Goal: Task Accomplishment & Management: Use online tool/utility

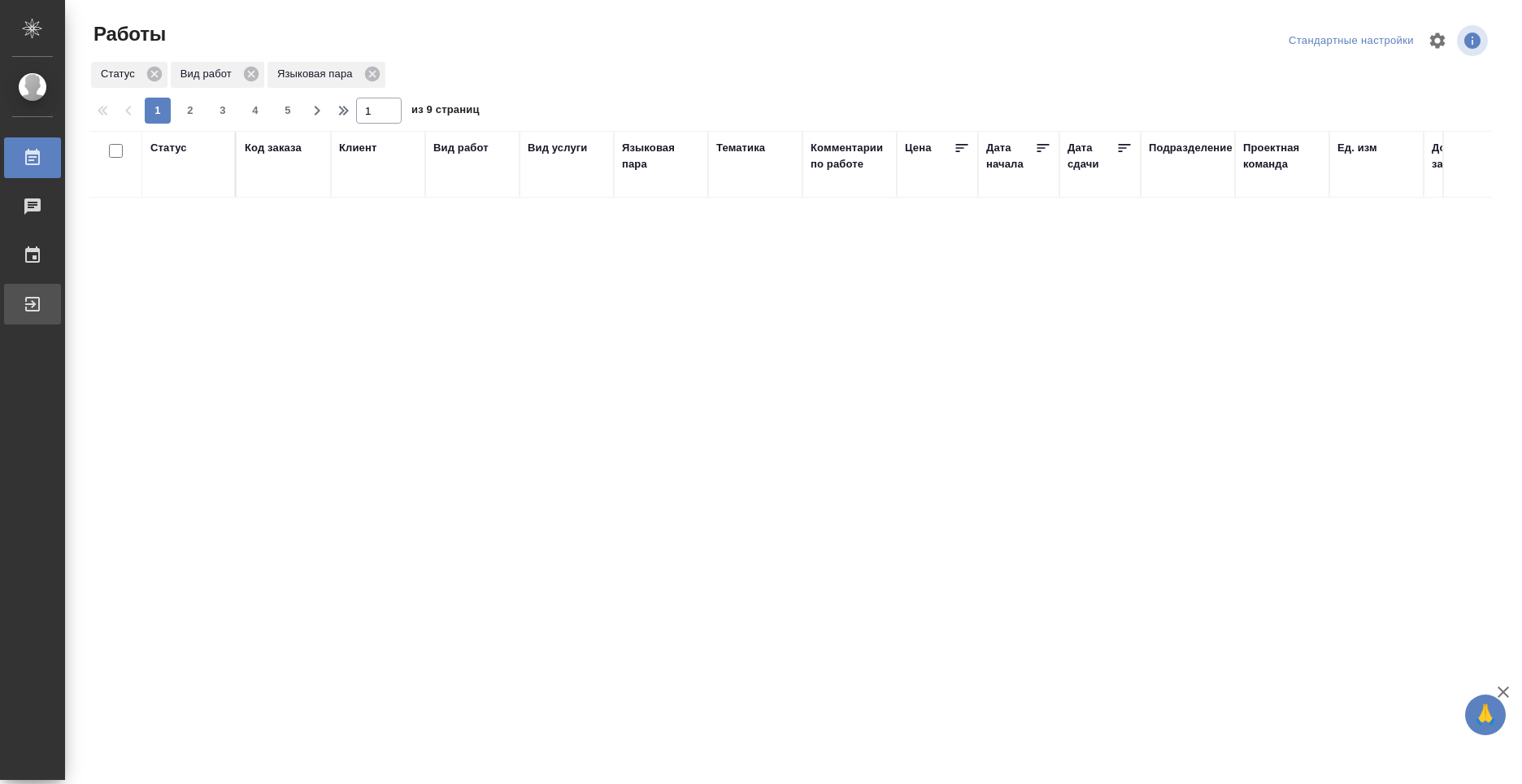
click at [33, 298] on div "Выйти" at bounding box center [12, 304] width 41 height 24
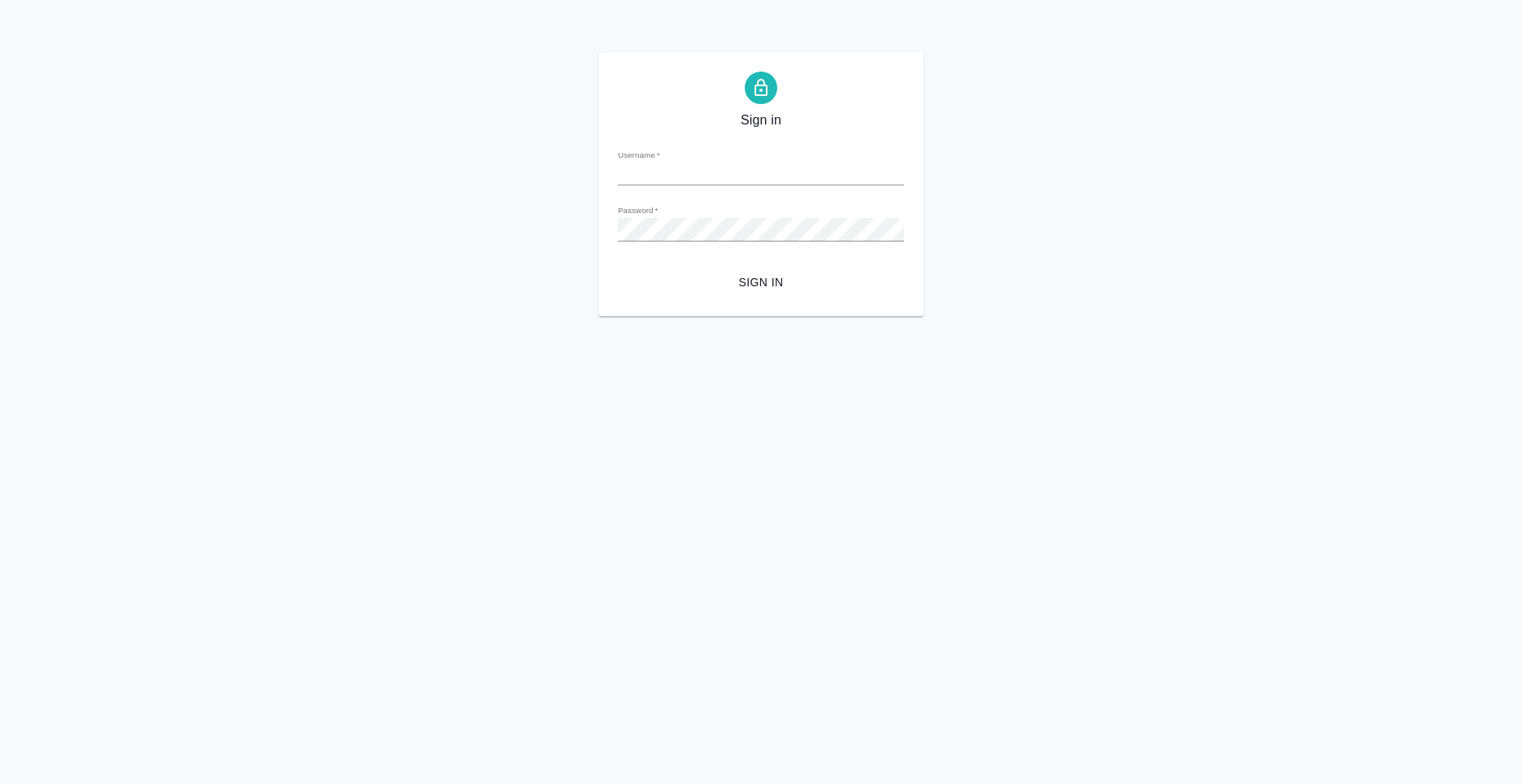
type input "[PERSON_NAME][EMAIL_ADDRESS][DOMAIN_NAME]"
click at [721, 272] on span "Sign in" at bounding box center [761, 282] width 260 height 20
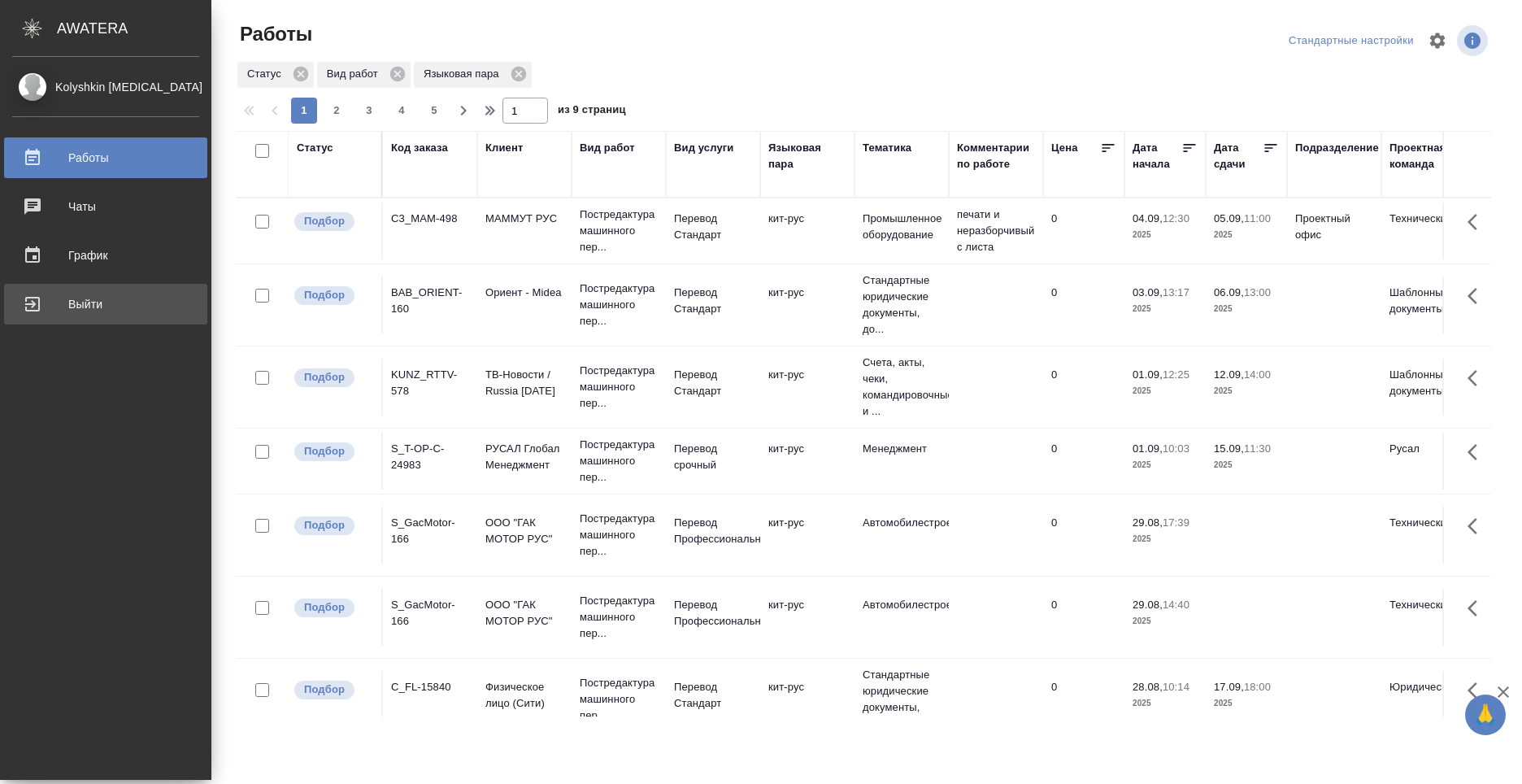
click at [35, 309] on div "Выйти" at bounding box center [105, 304] width 187 height 24
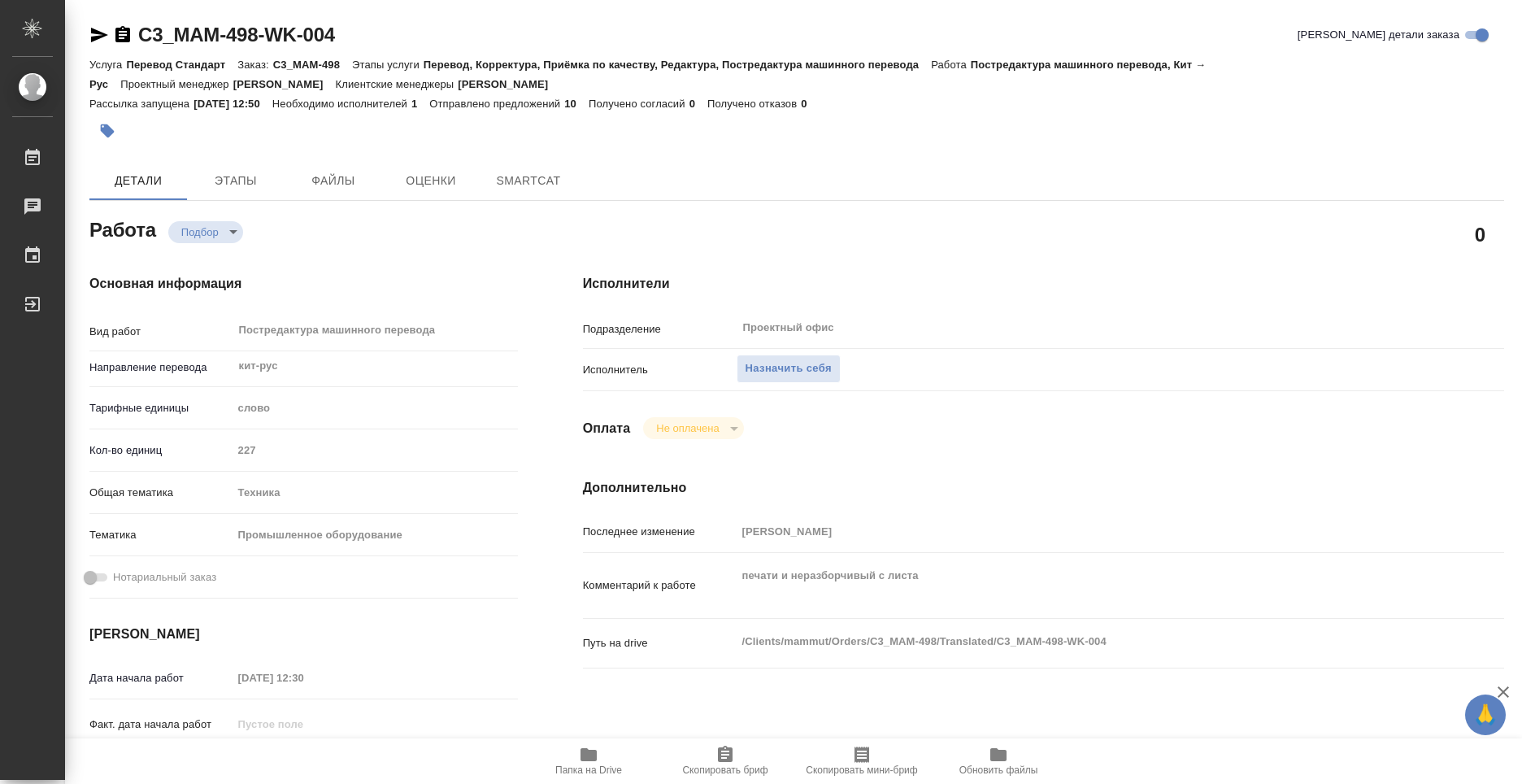
type textarea "x"
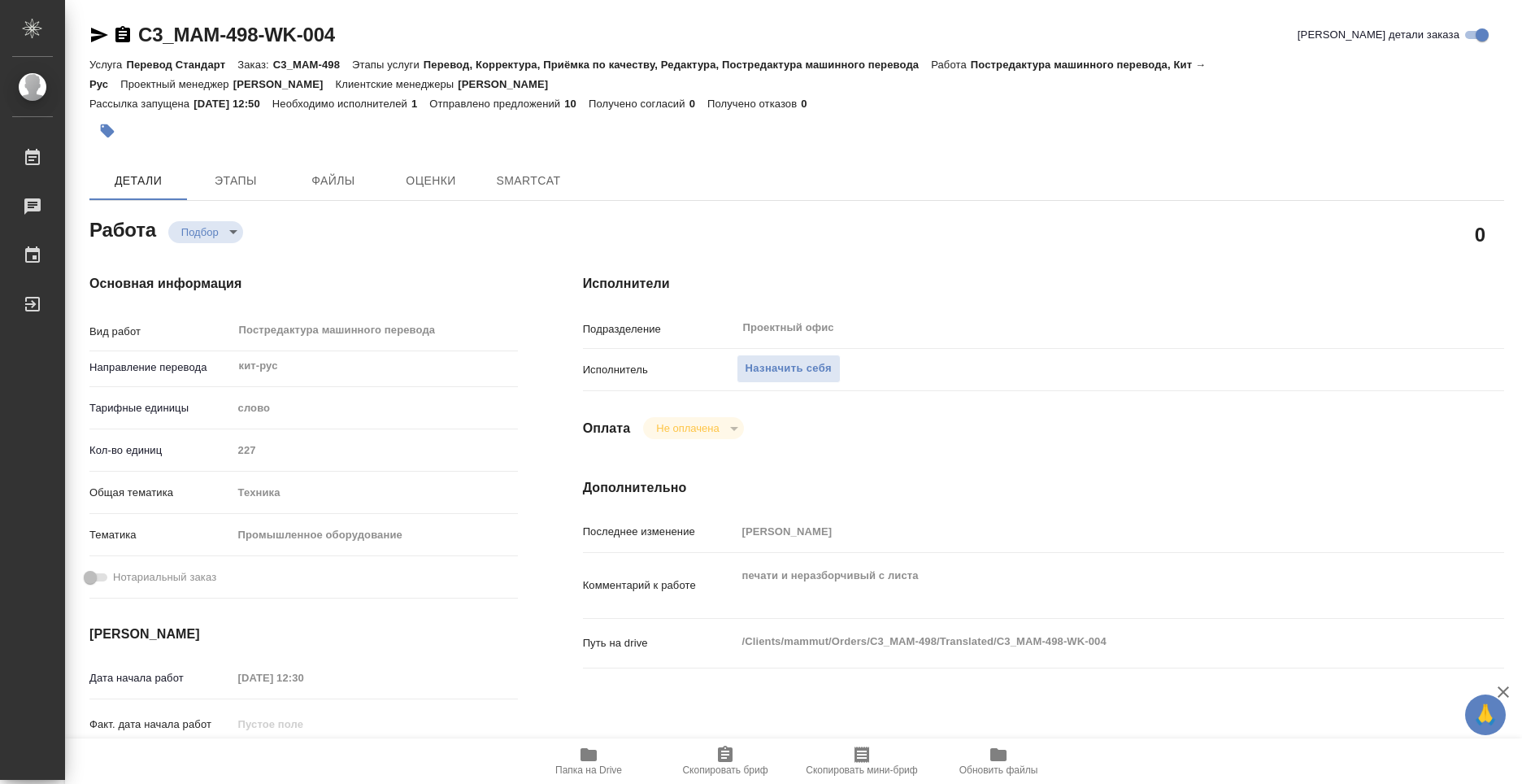
type textarea "x"
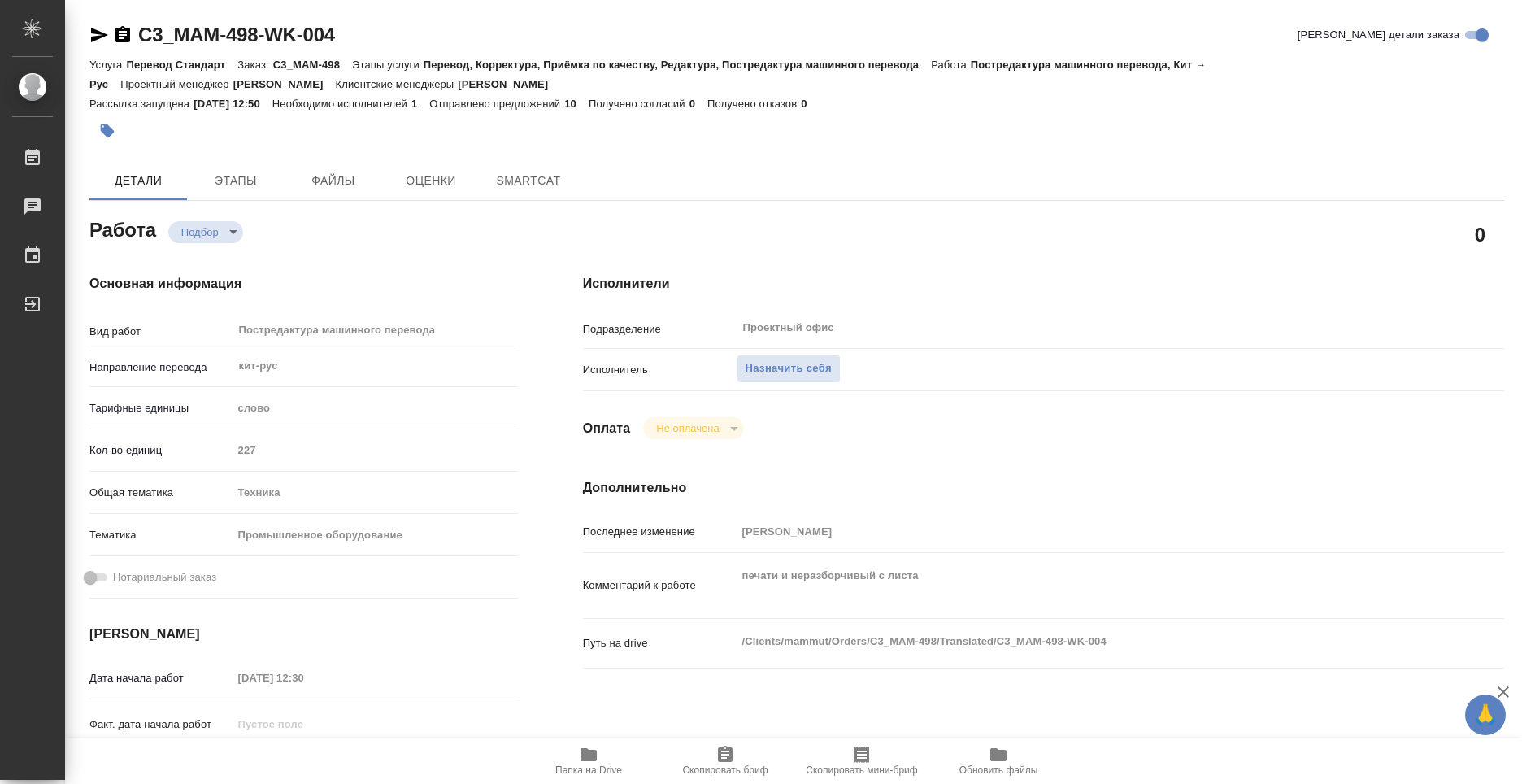
type textarea "x"
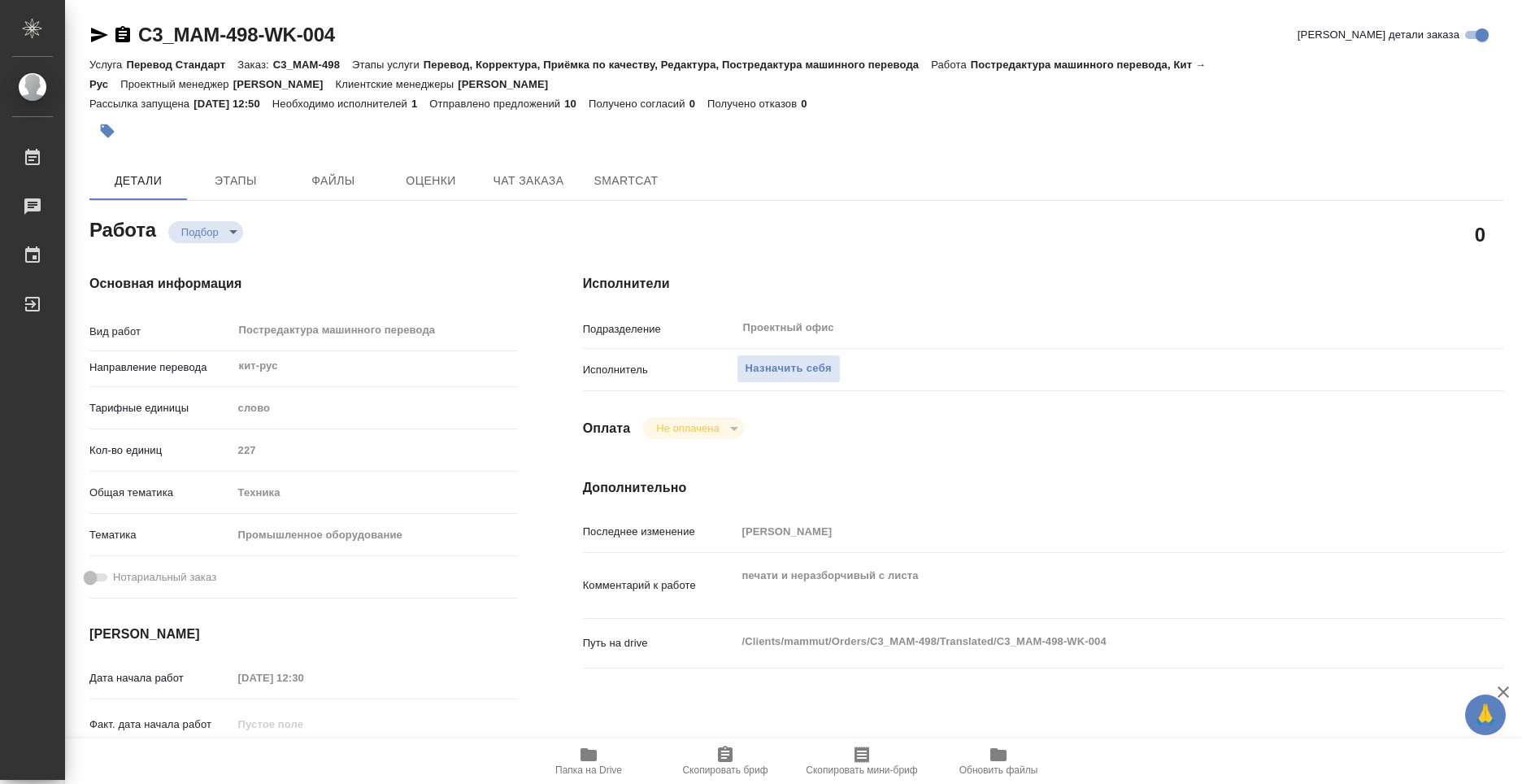
type textarea "x"
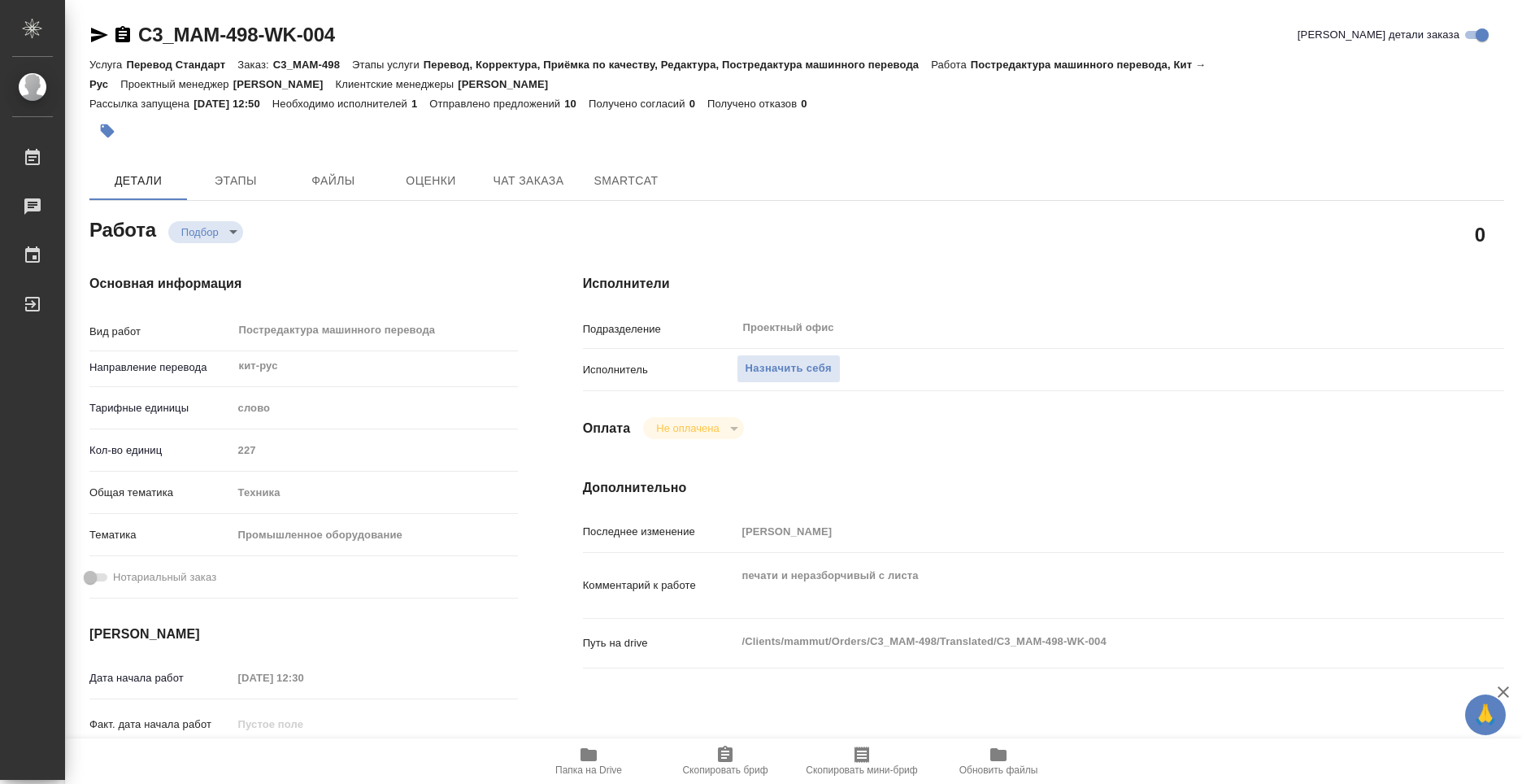
type textarea "x"
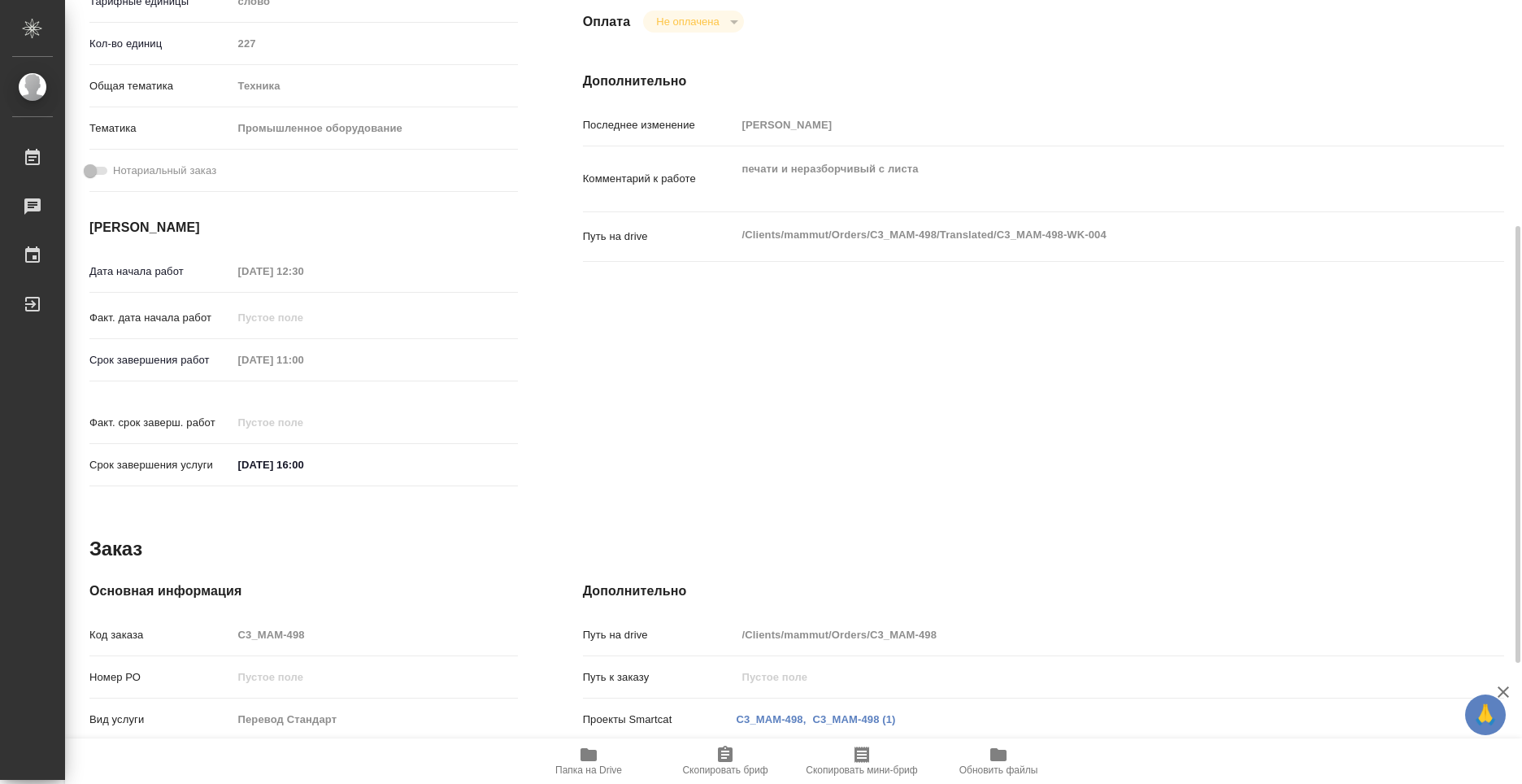
scroll to position [569, 0]
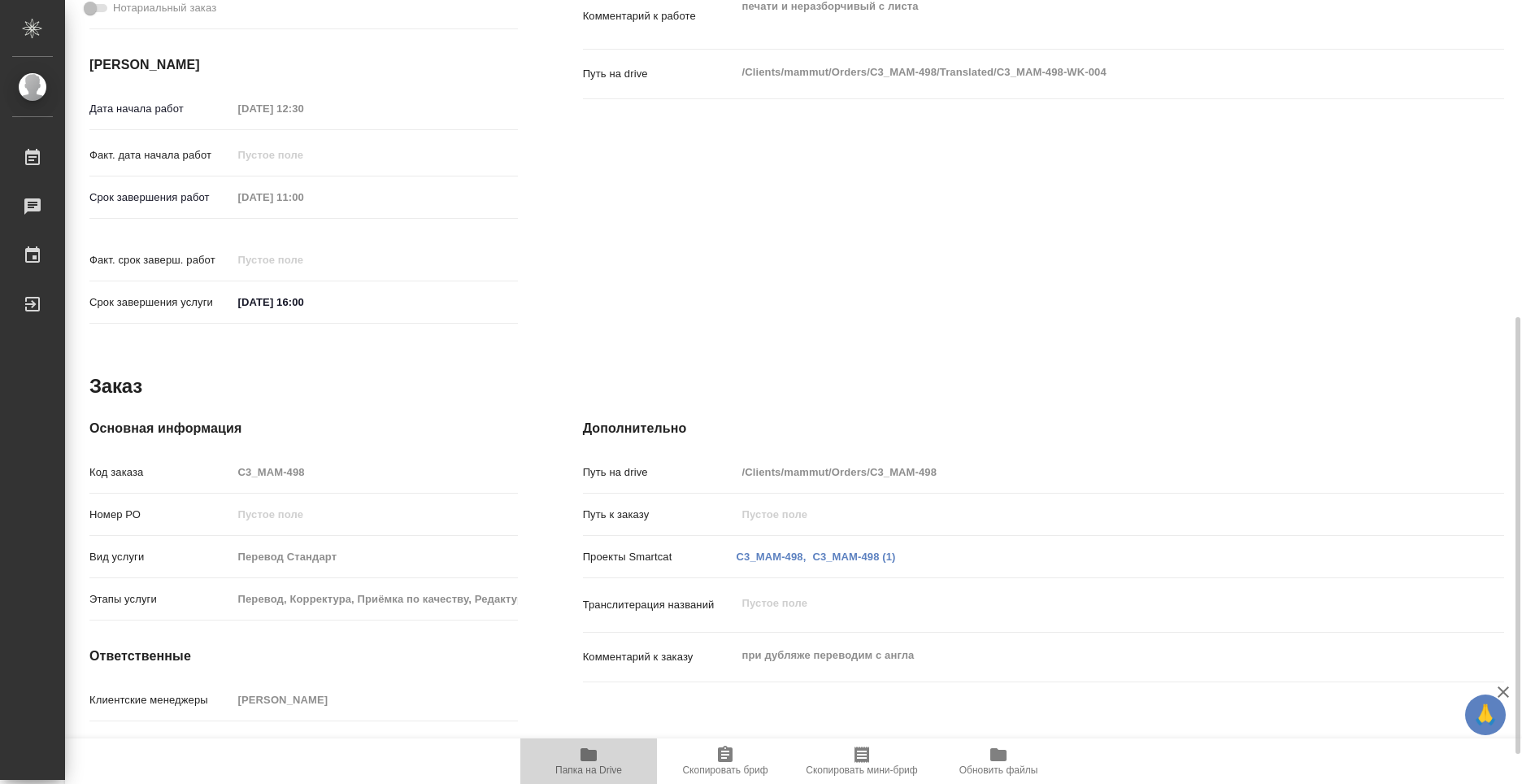
click at [575, 760] on span "Папка на Drive" at bounding box center [588, 760] width 117 height 31
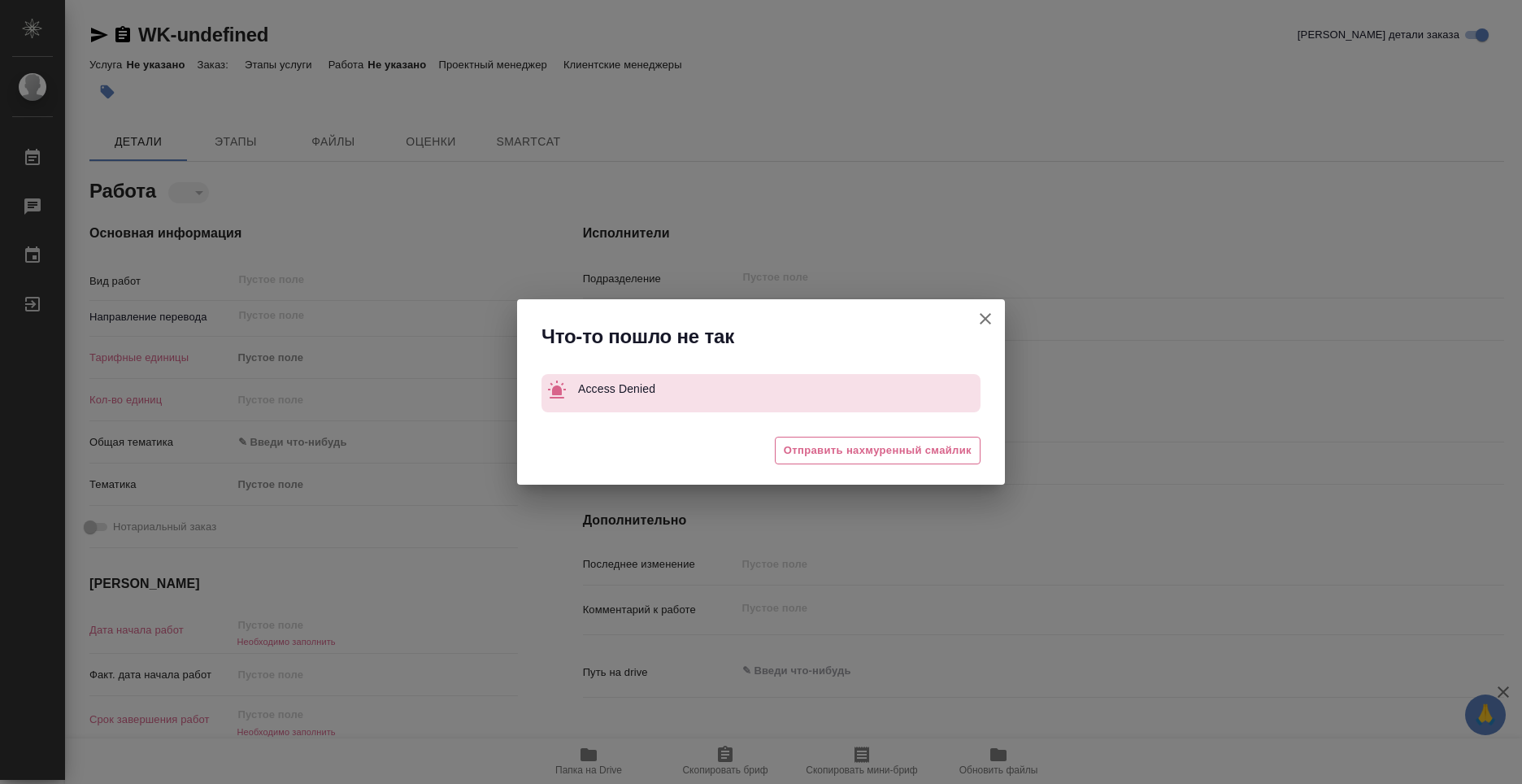
type textarea "x"
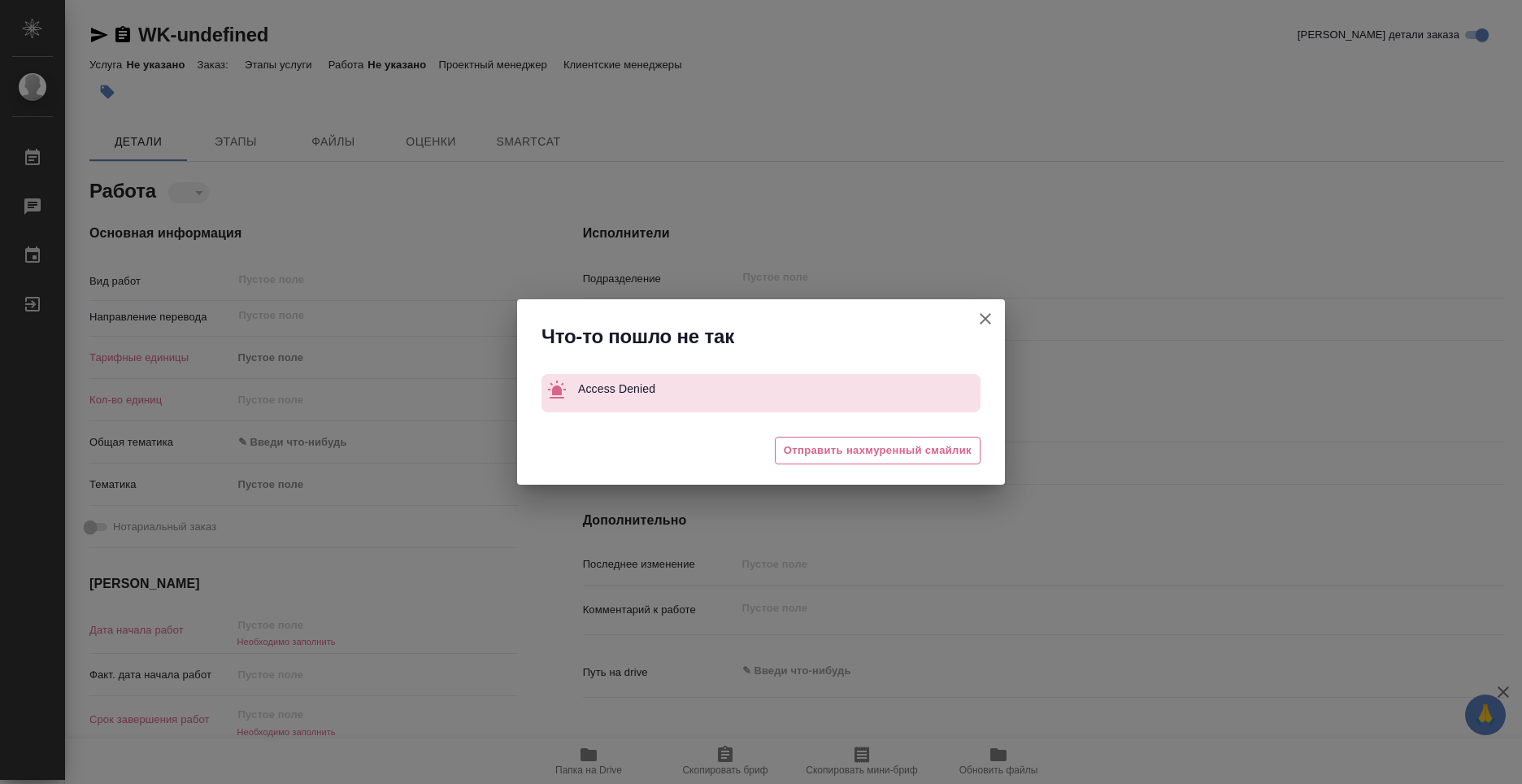
click at [990, 322] on icon "button" at bounding box center [985, 318] width 19 height 19
type textarea "x"
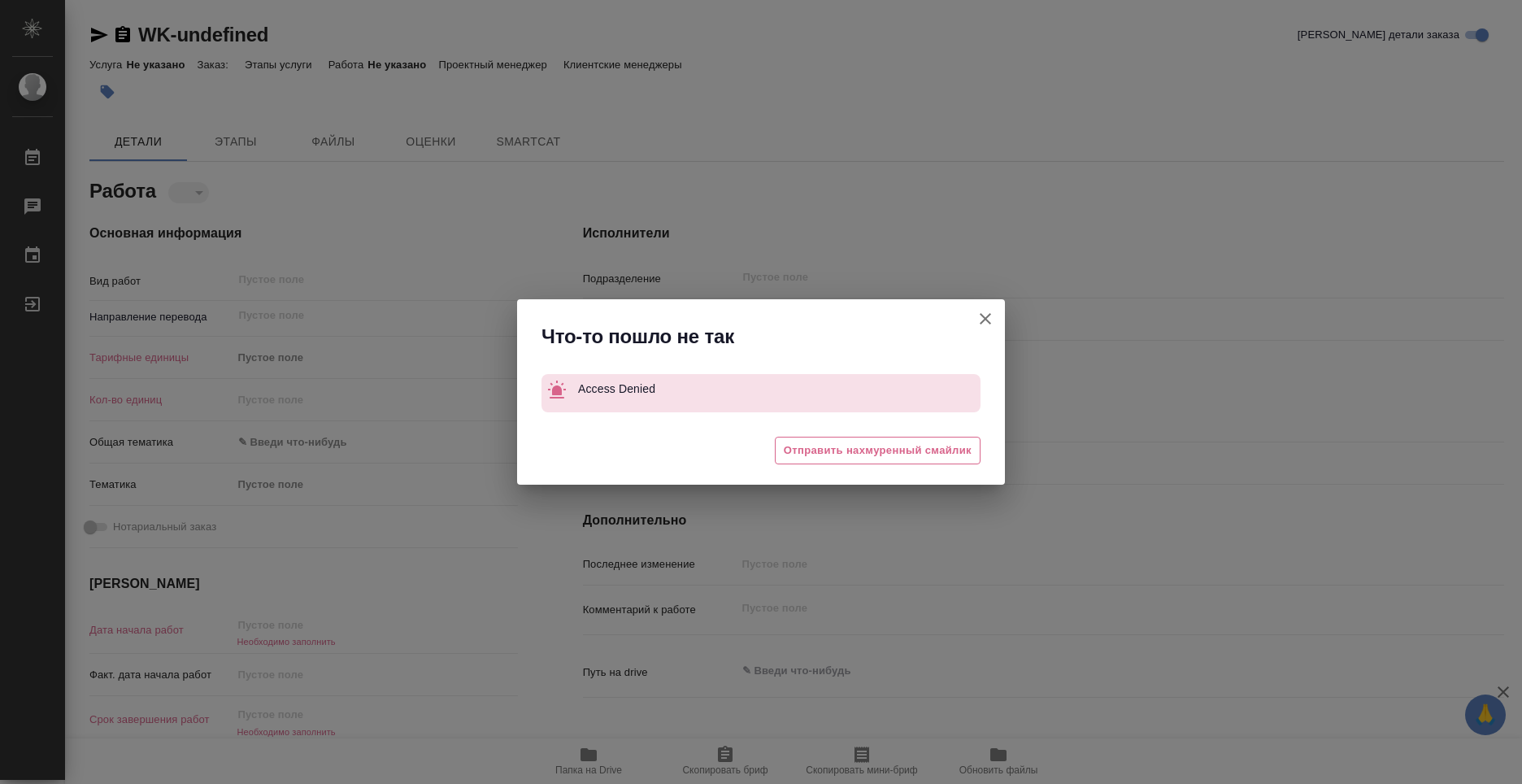
type textarea "x"
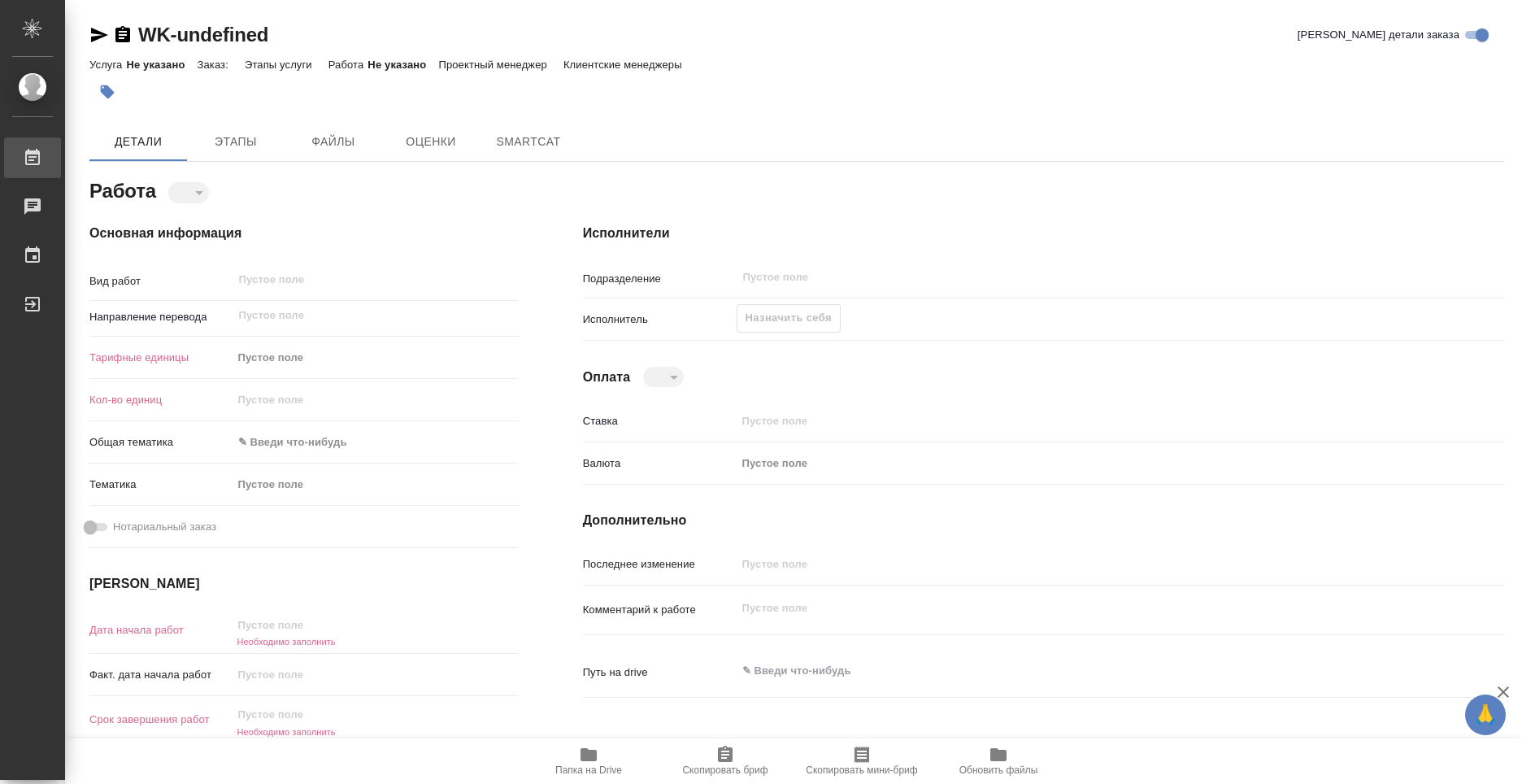
type textarea "x"
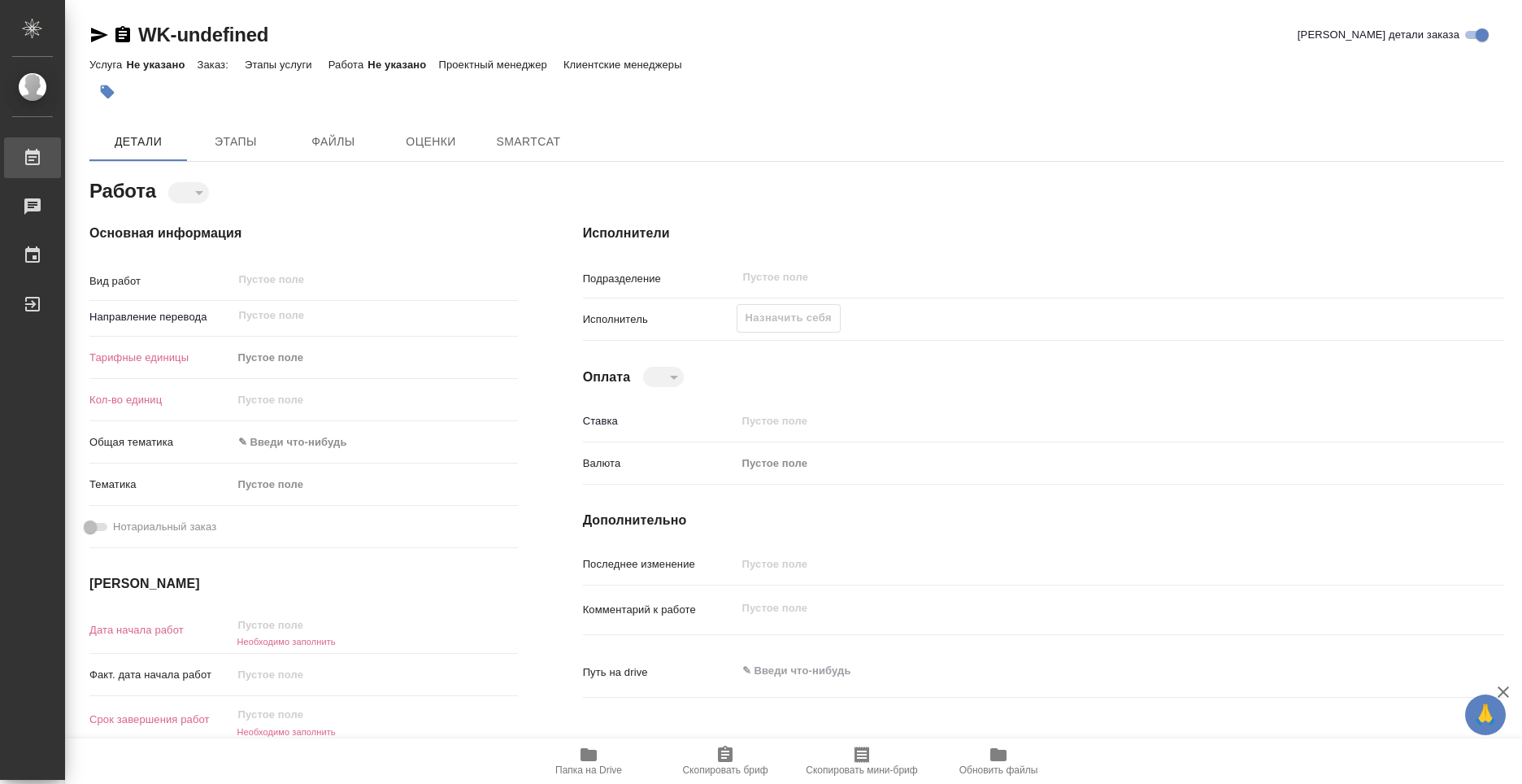
type textarea "x"
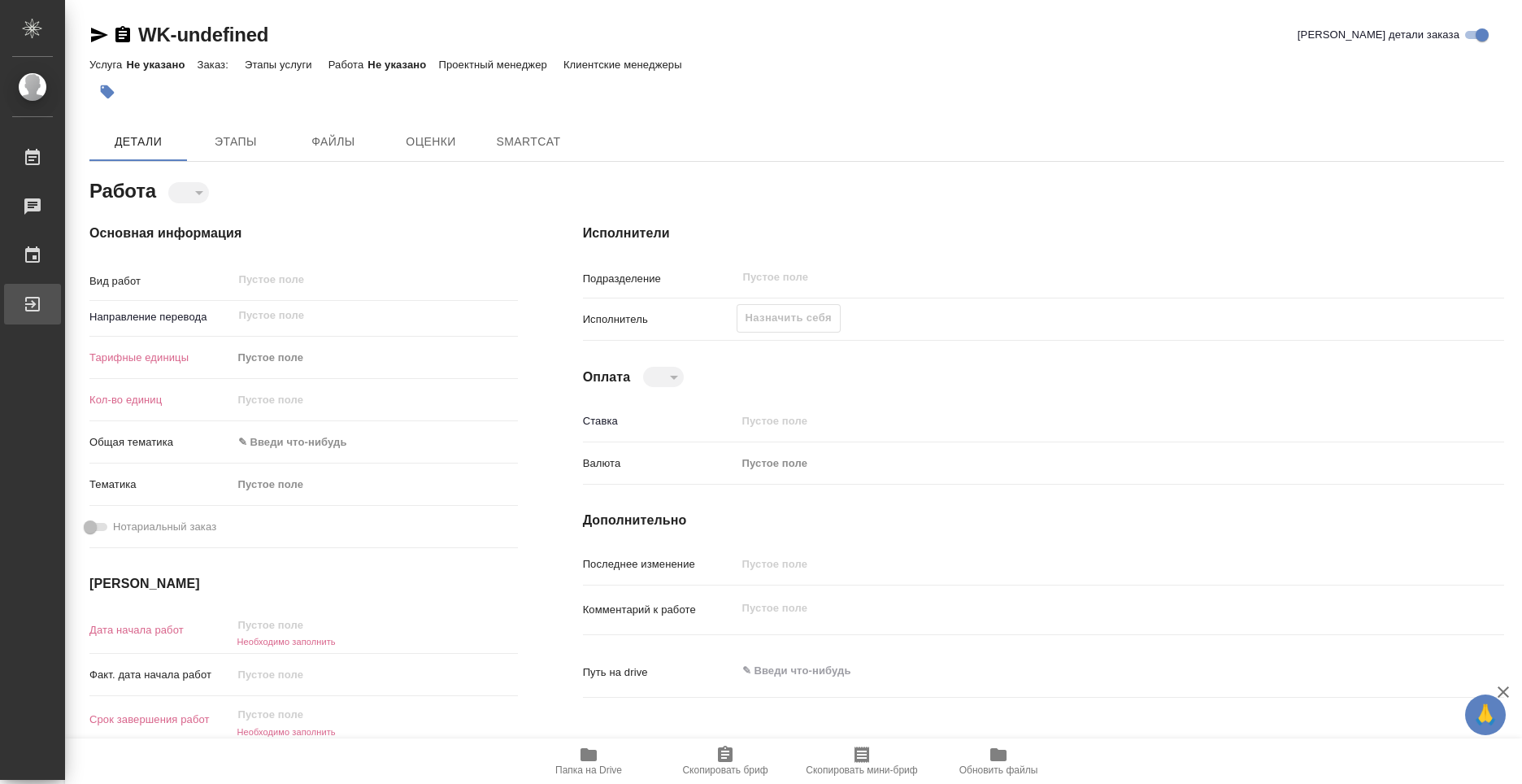
type textarea "x"
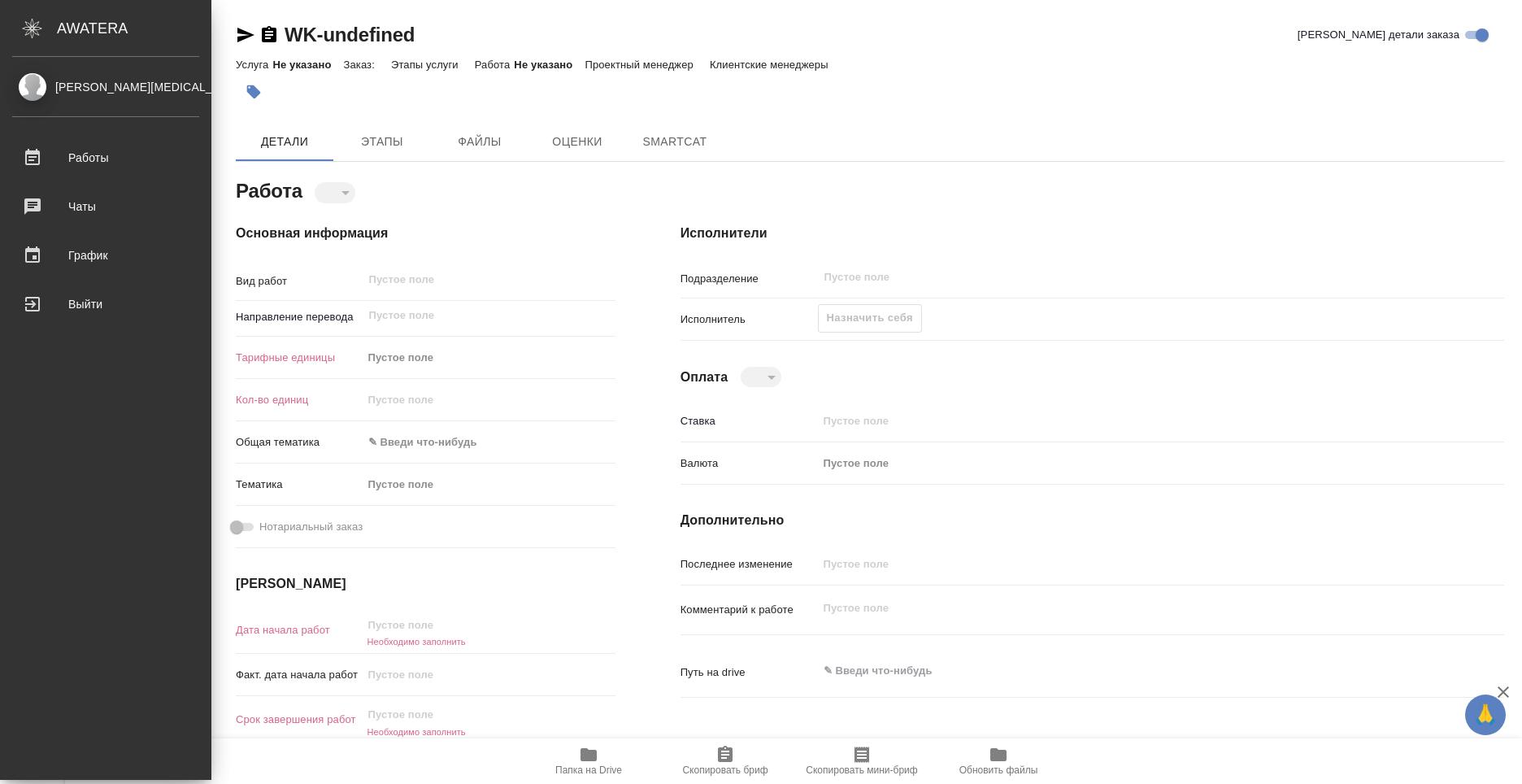
type textarea "x"
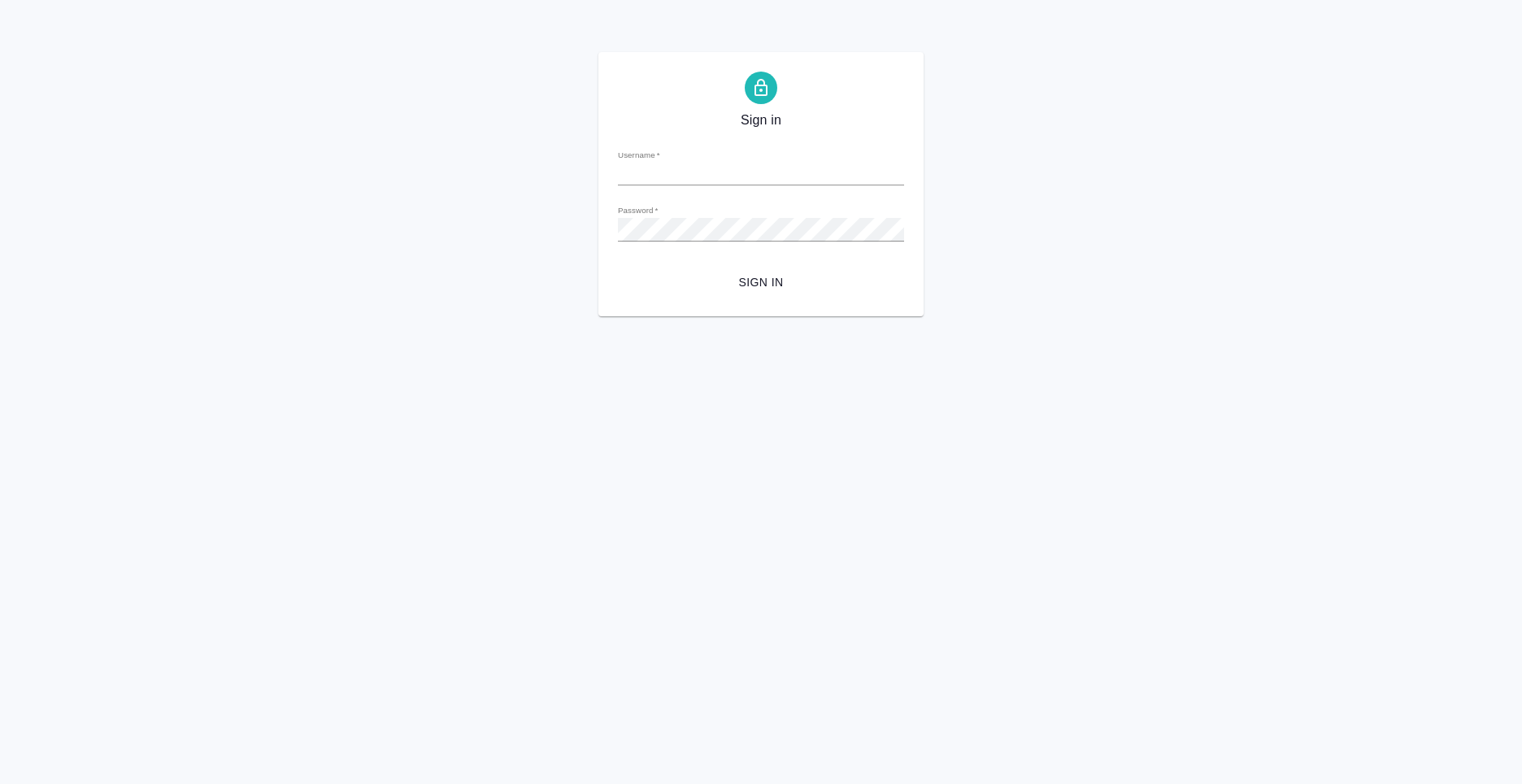
type input "n.kolyshkin@awatera.com"
click at [758, 283] on span "Sign in" at bounding box center [761, 282] width 260 height 20
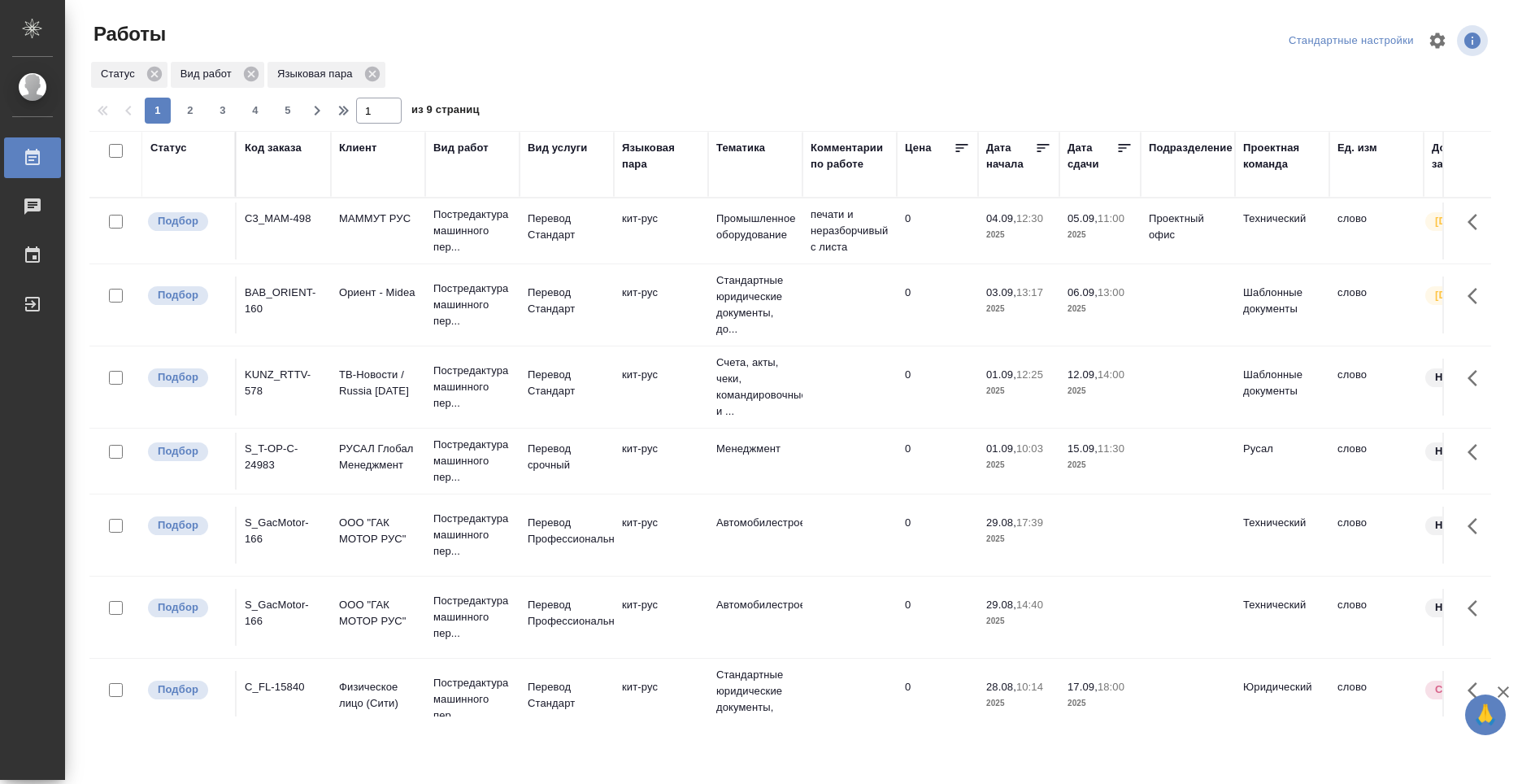
click at [275, 368] on div "KUNZ_RTTV-578" at bounding box center [284, 383] width 78 height 33
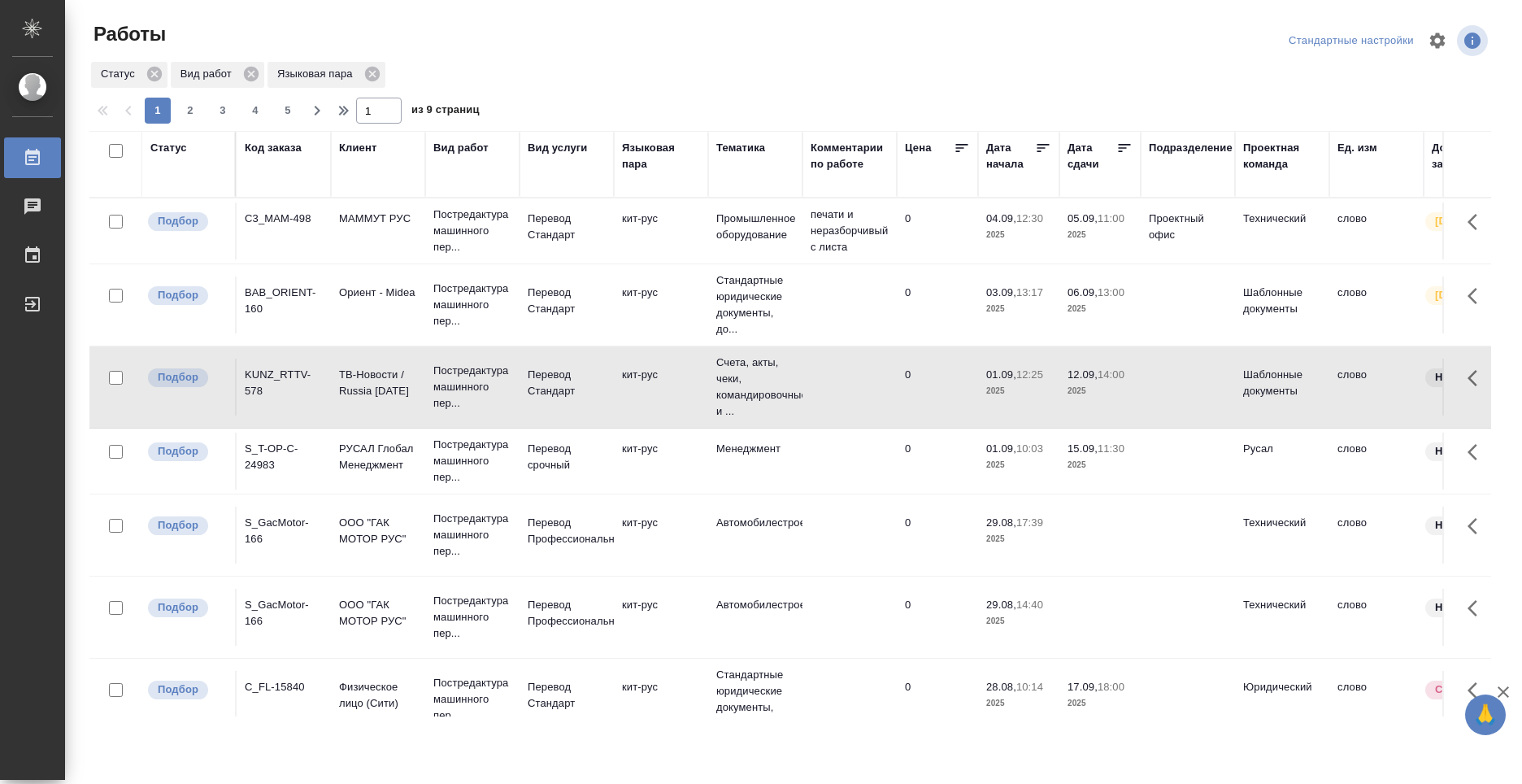
click at [276, 368] on div "KUNZ_RTTV-578" at bounding box center [284, 383] width 78 height 33
click at [279, 369] on div "KUNZ_RTTV-578" at bounding box center [284, 383] width 78 height 33
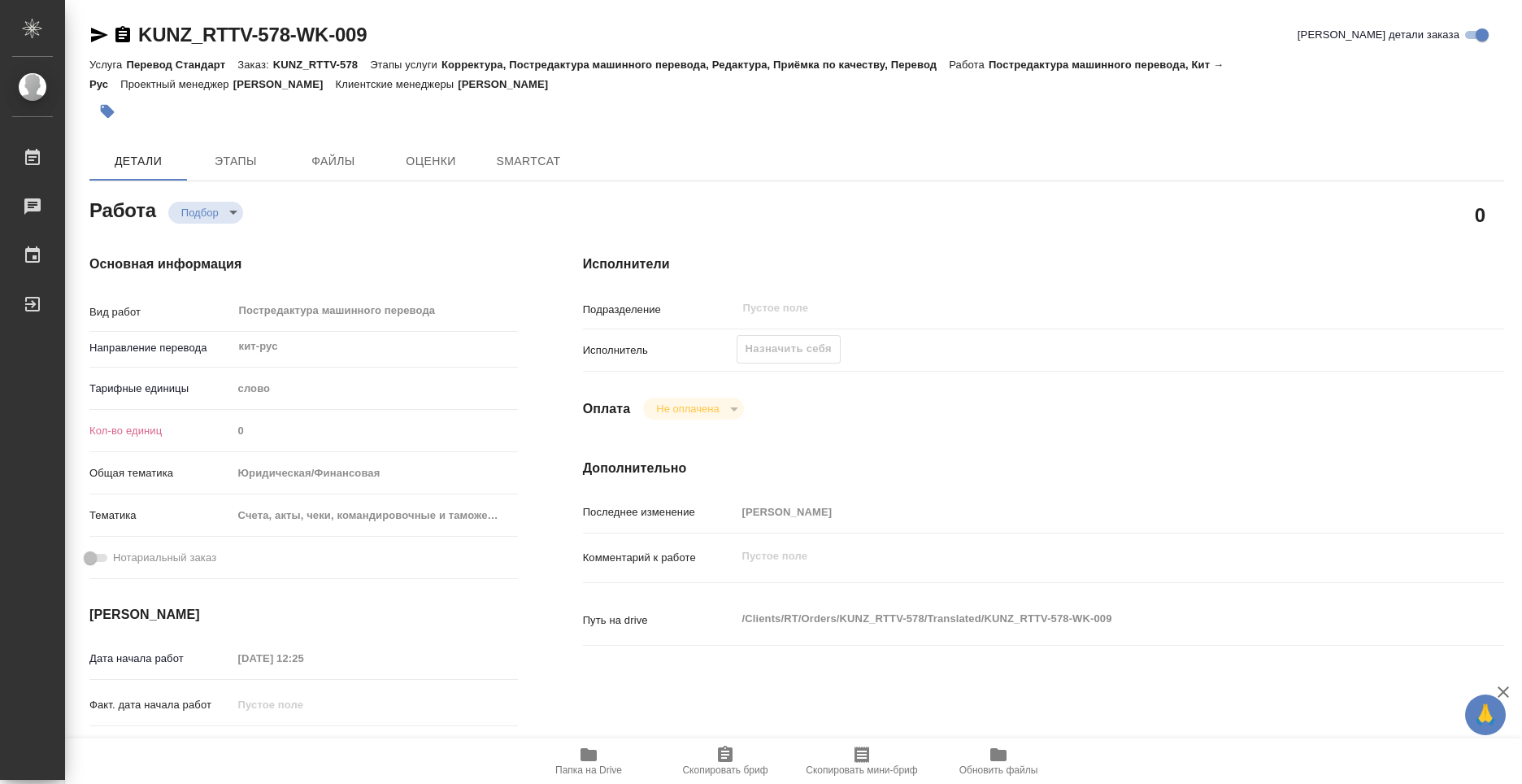
type textarea "x"
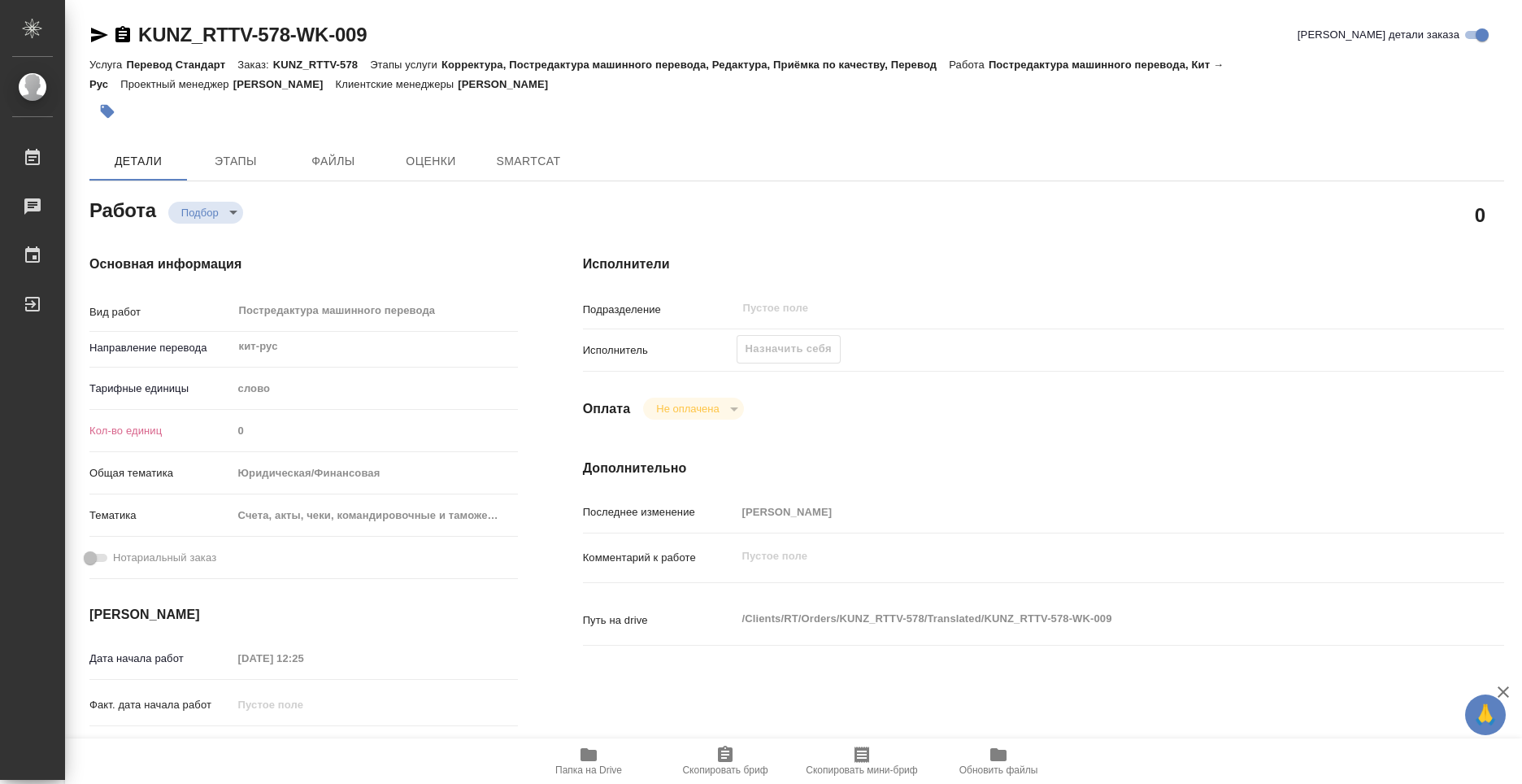
type textarea "x"
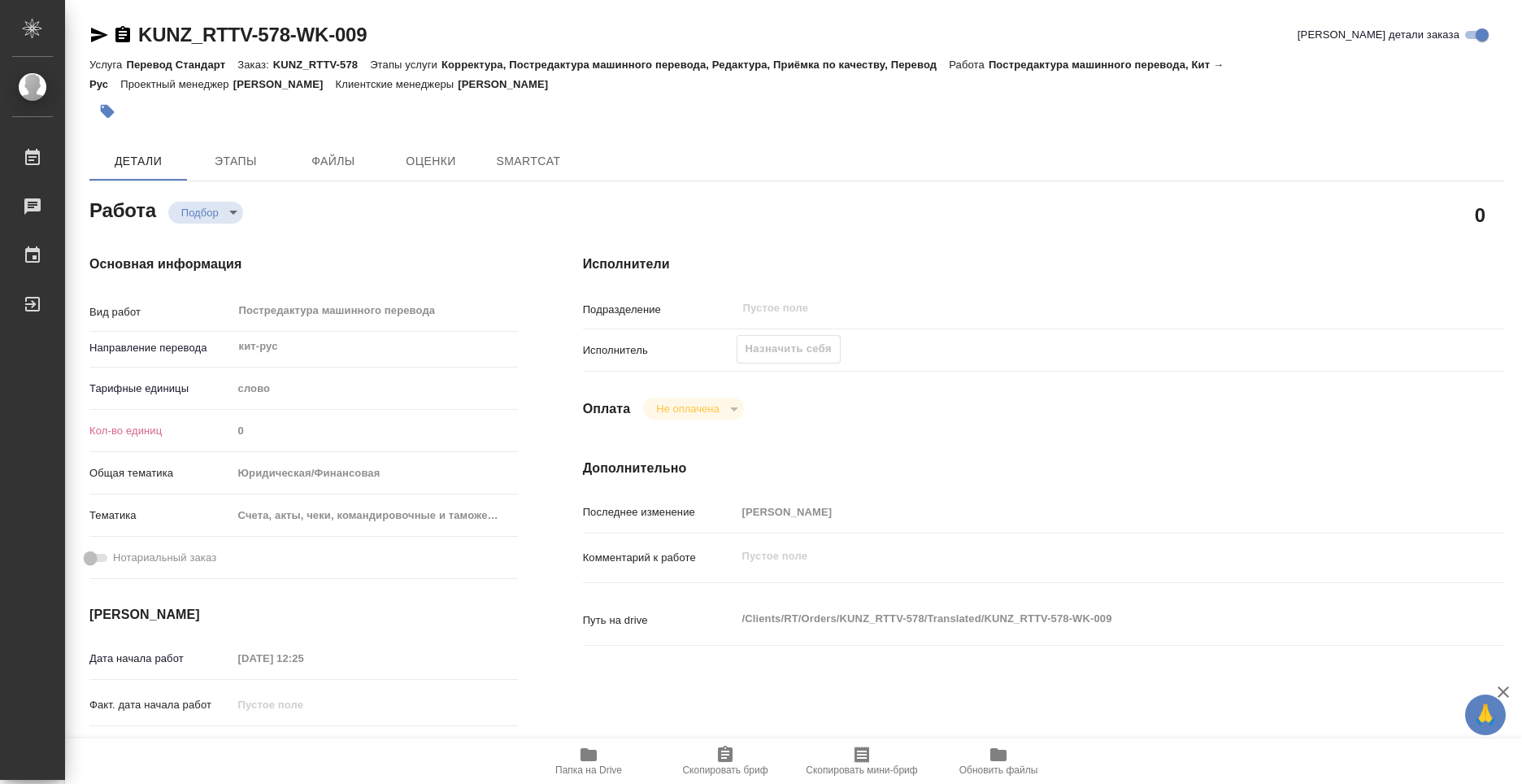
type textarea "x"
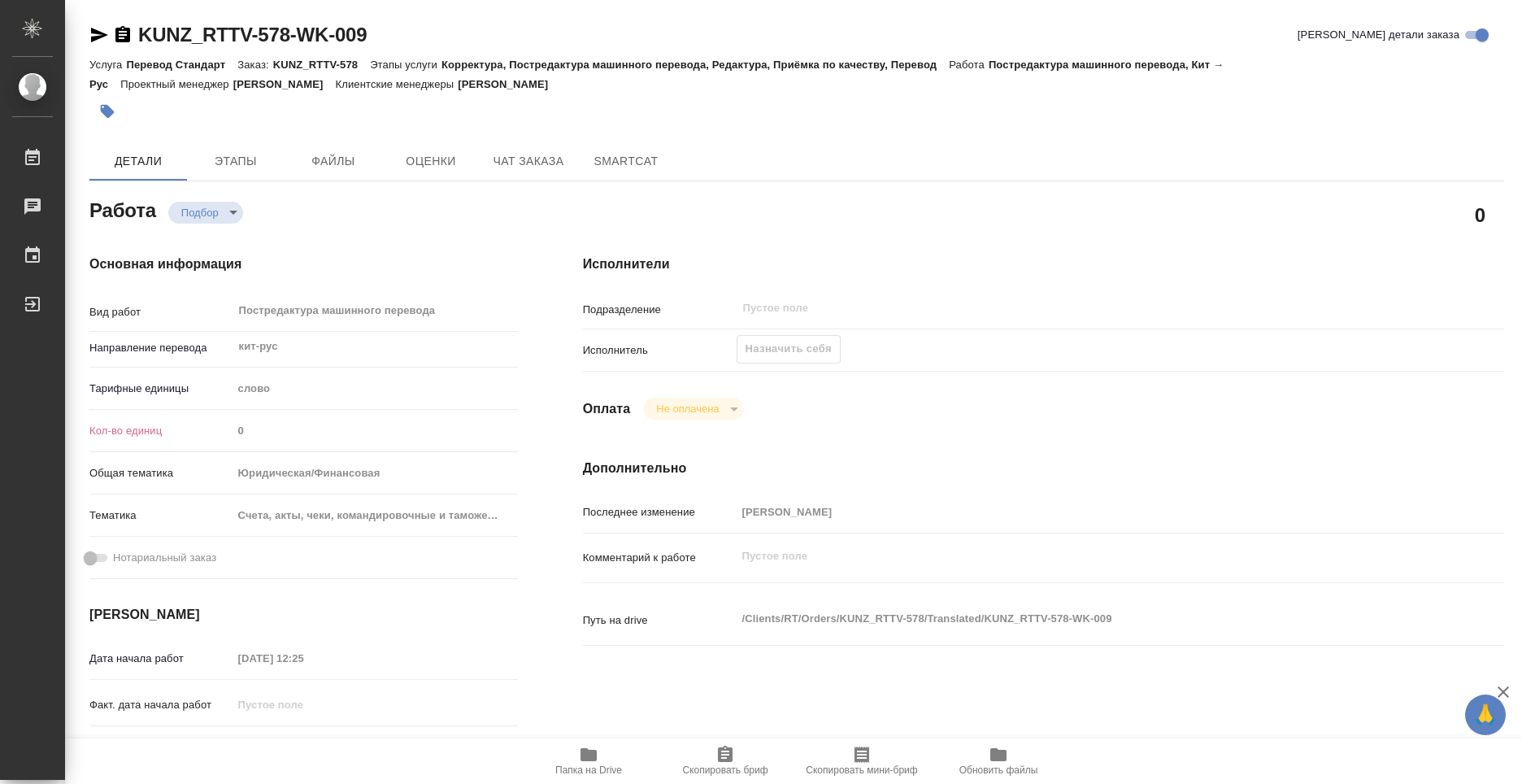
type textarea "x"
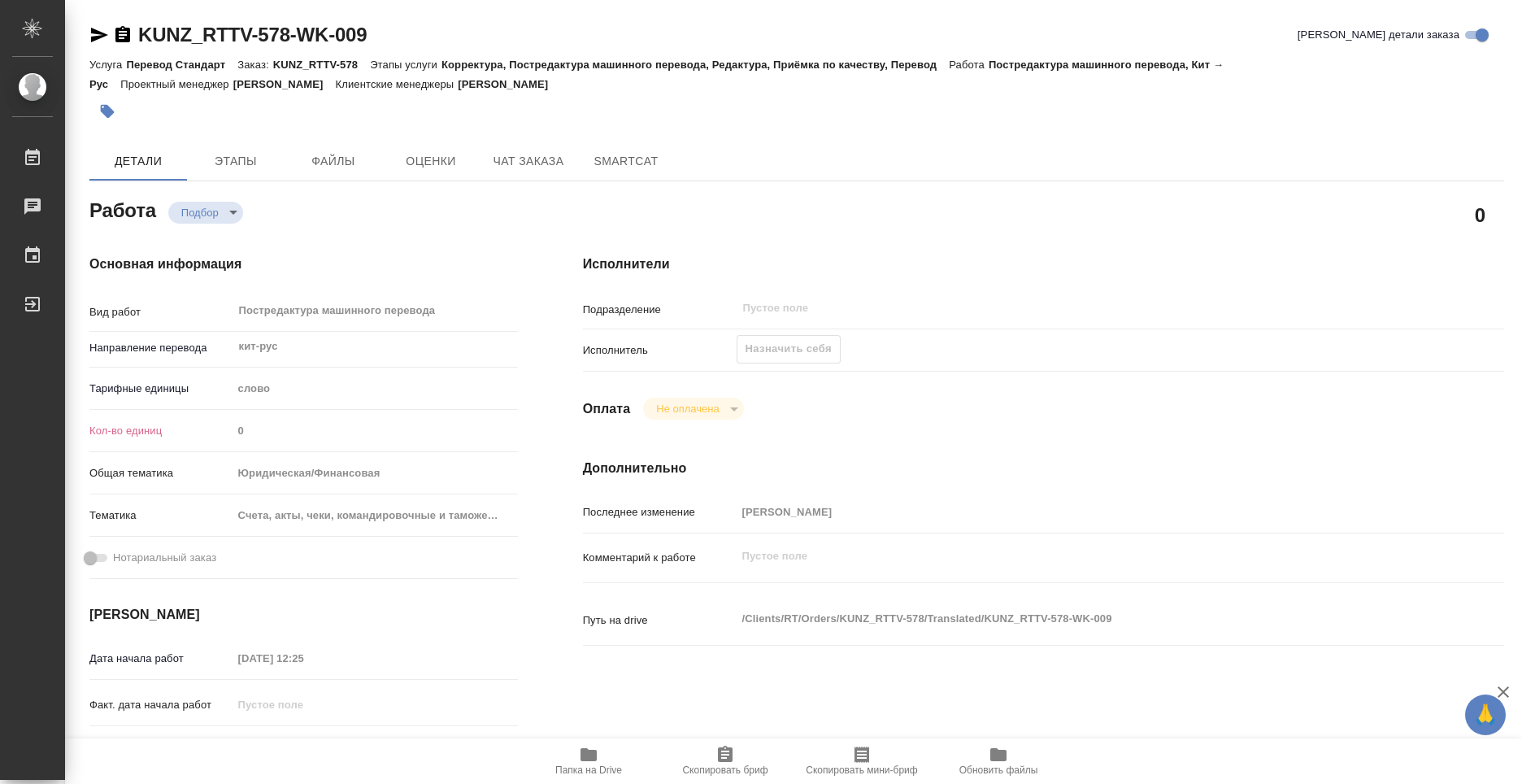
type textarea "x"
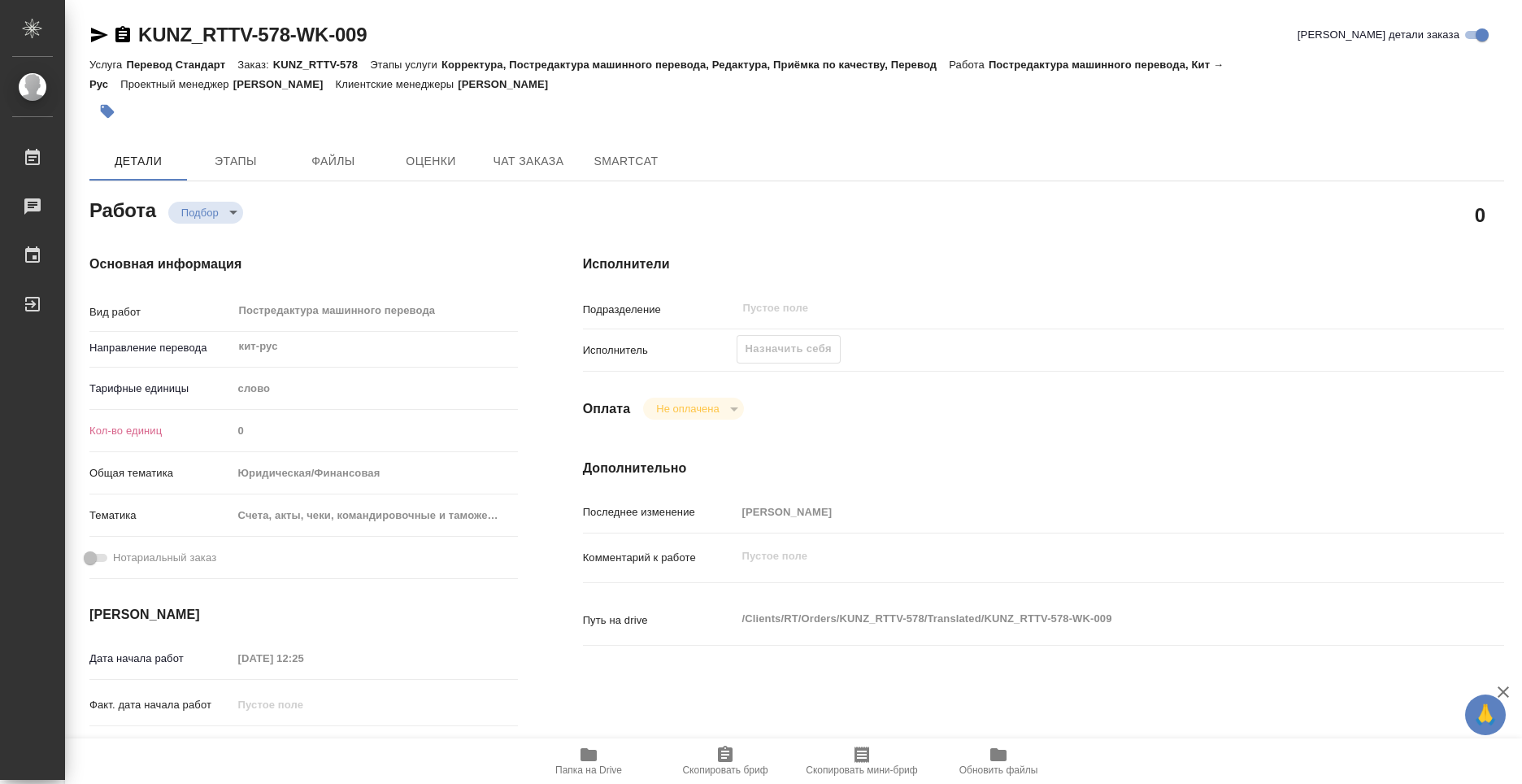
type textarea "x"
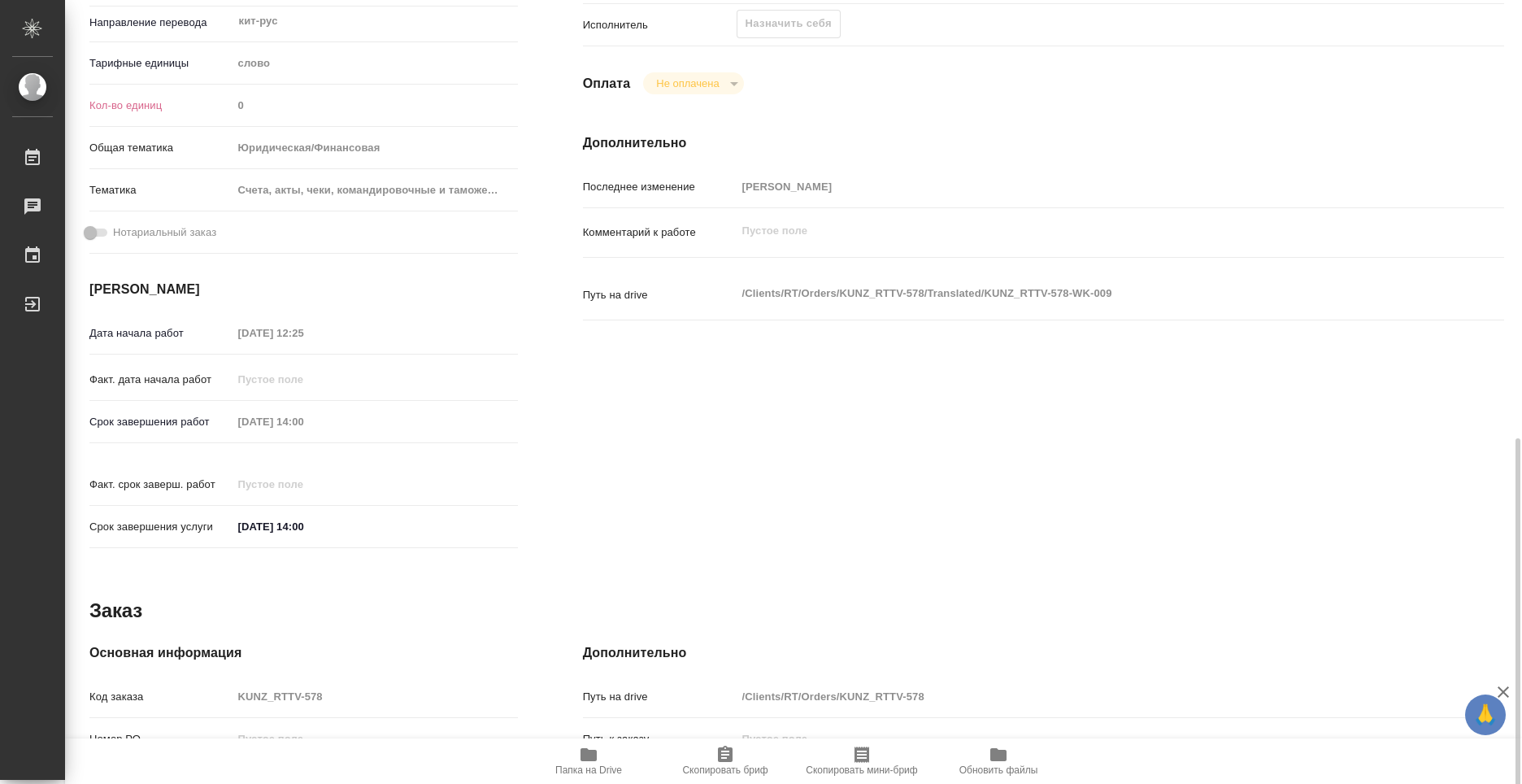
scroll to position [569, 0]
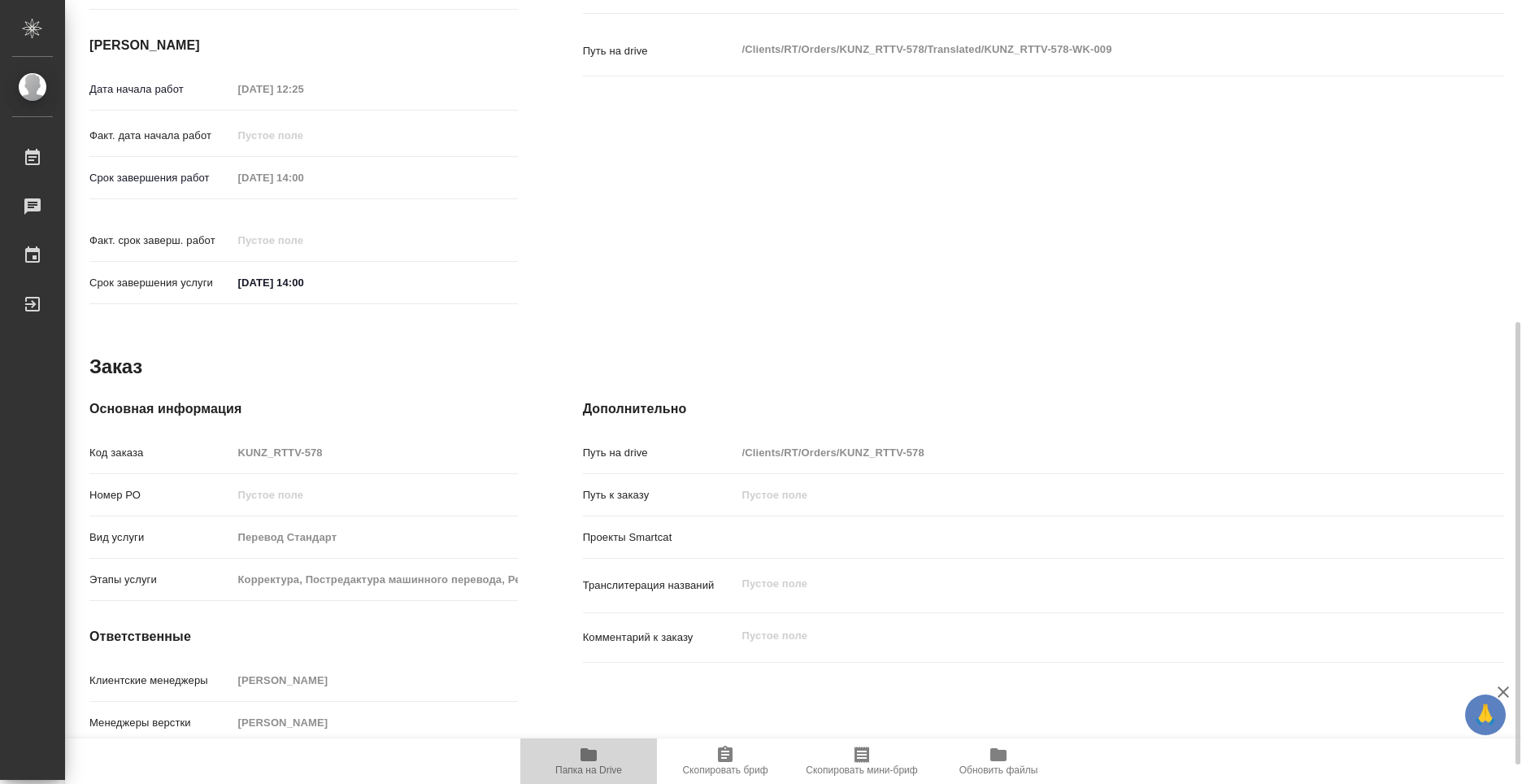
click at [586, 760] on icon "button" at bounding box center [589, 754] width 16 height 13
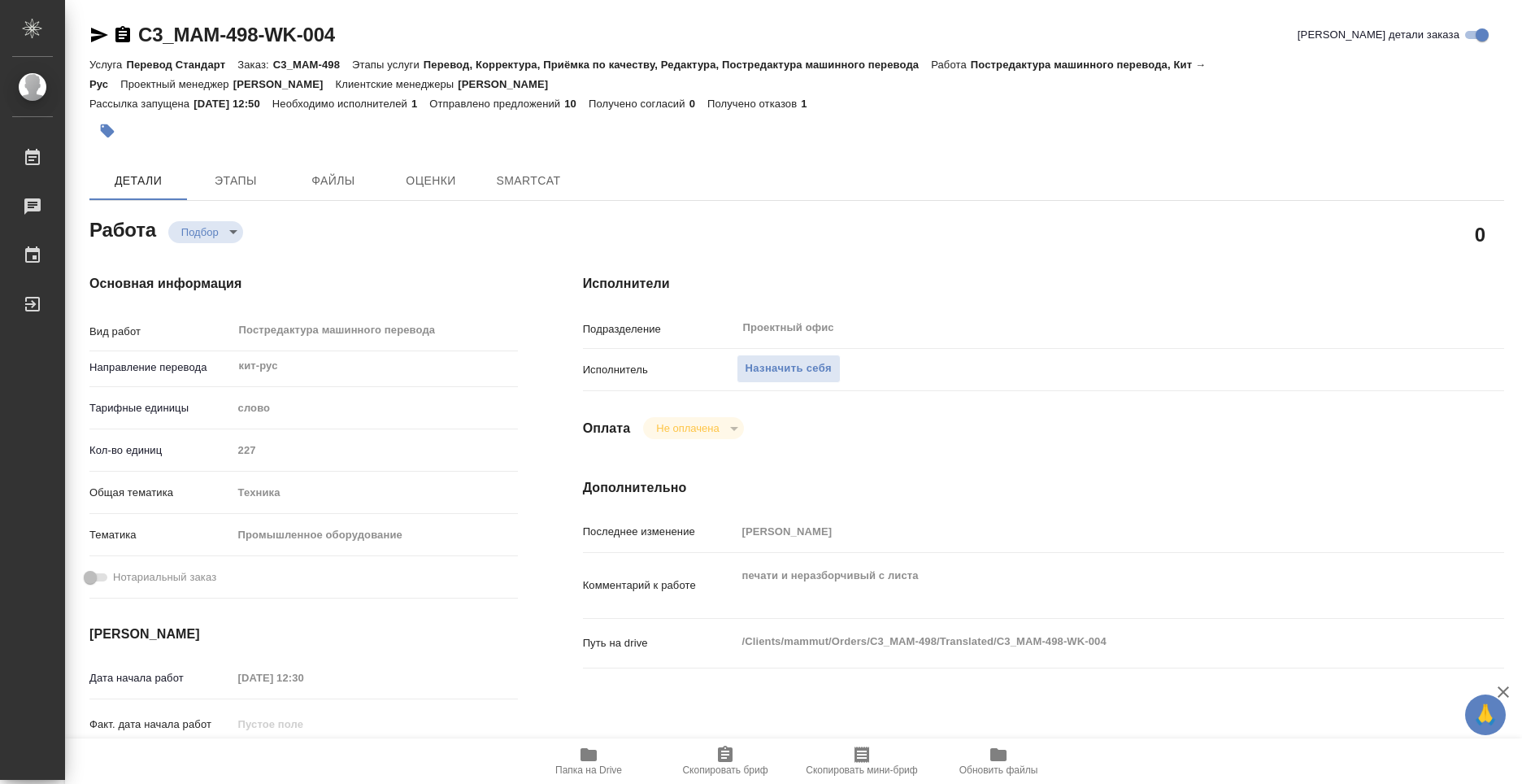
type textarea "x"
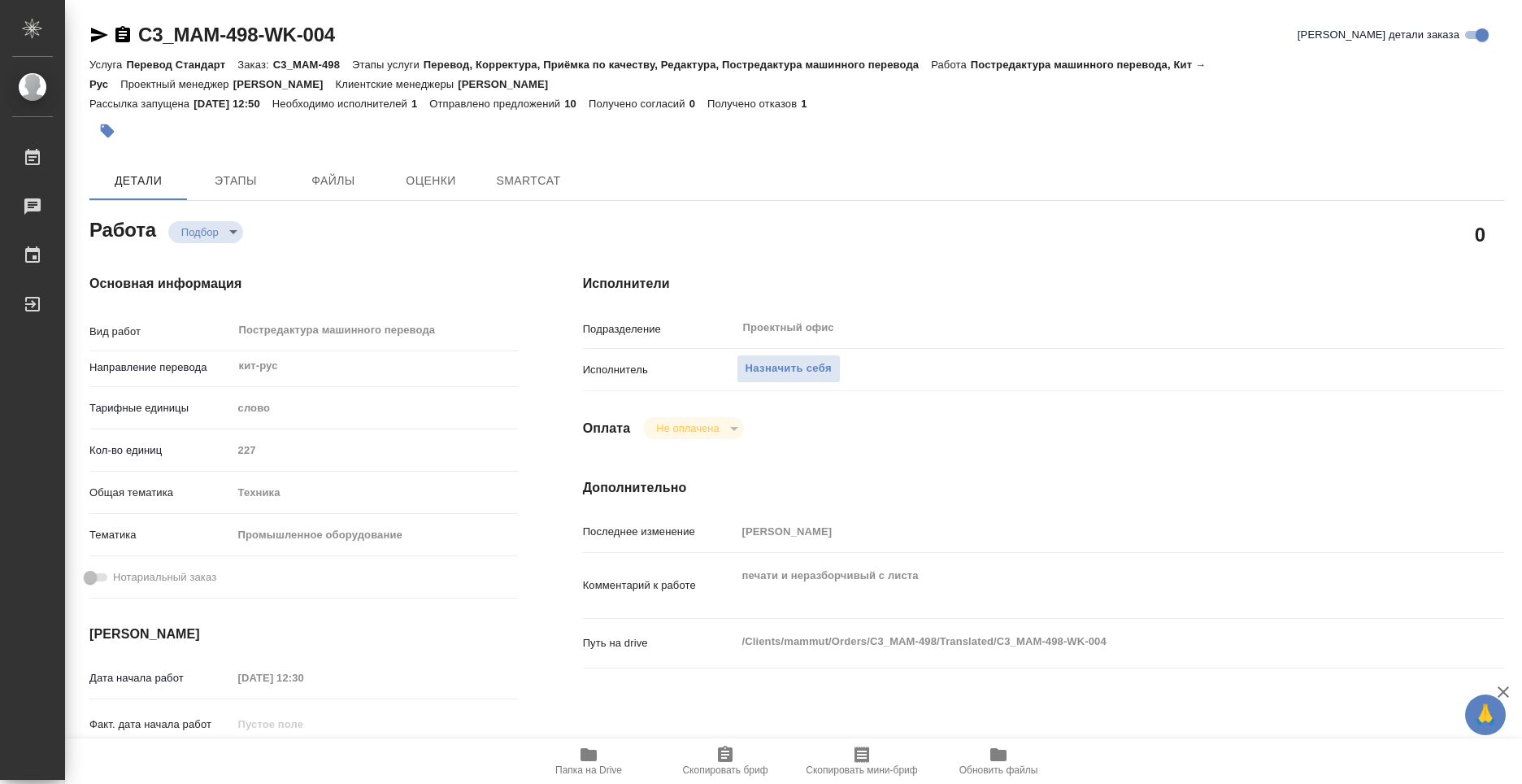
type textarea "x"
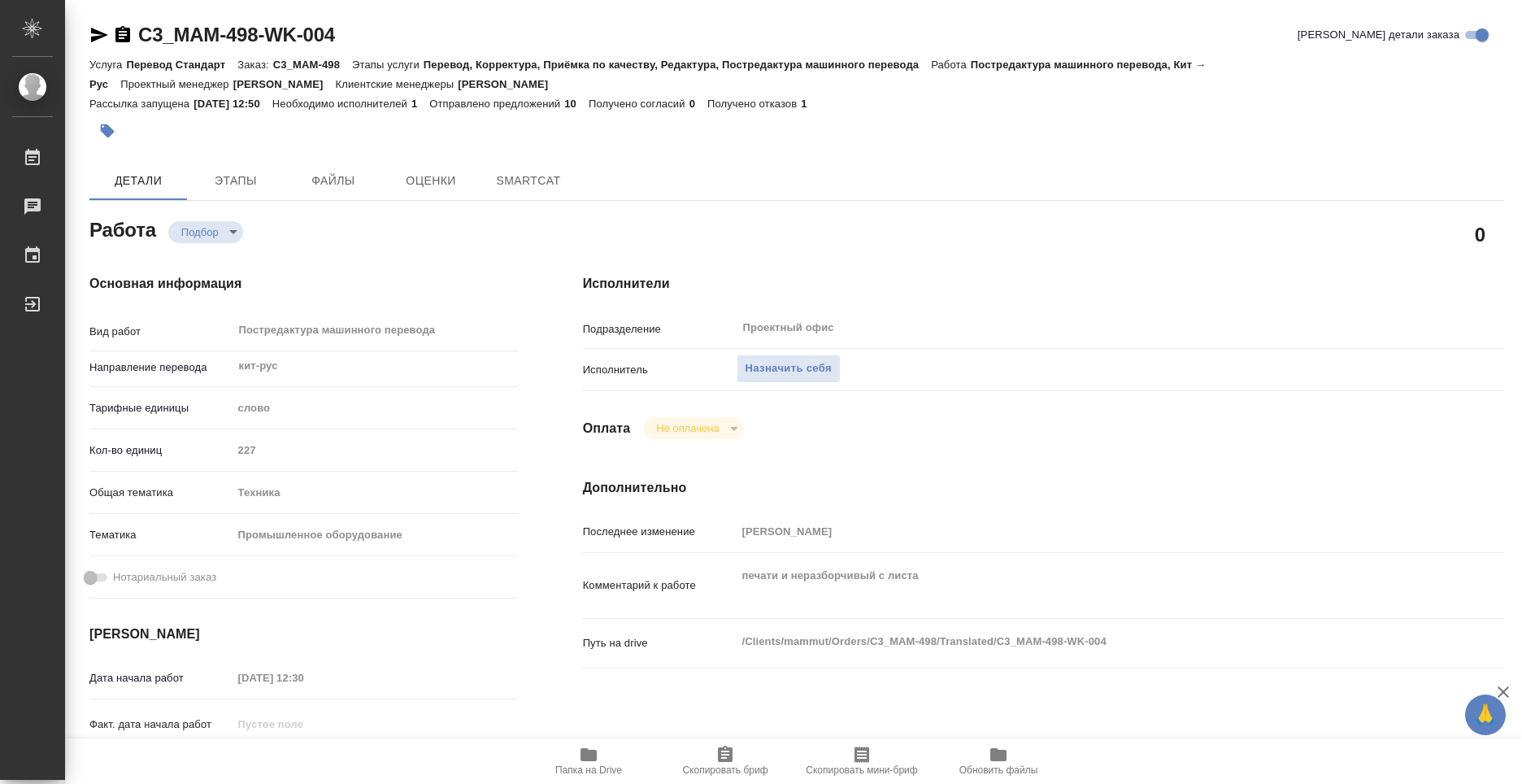
type textarea "x"
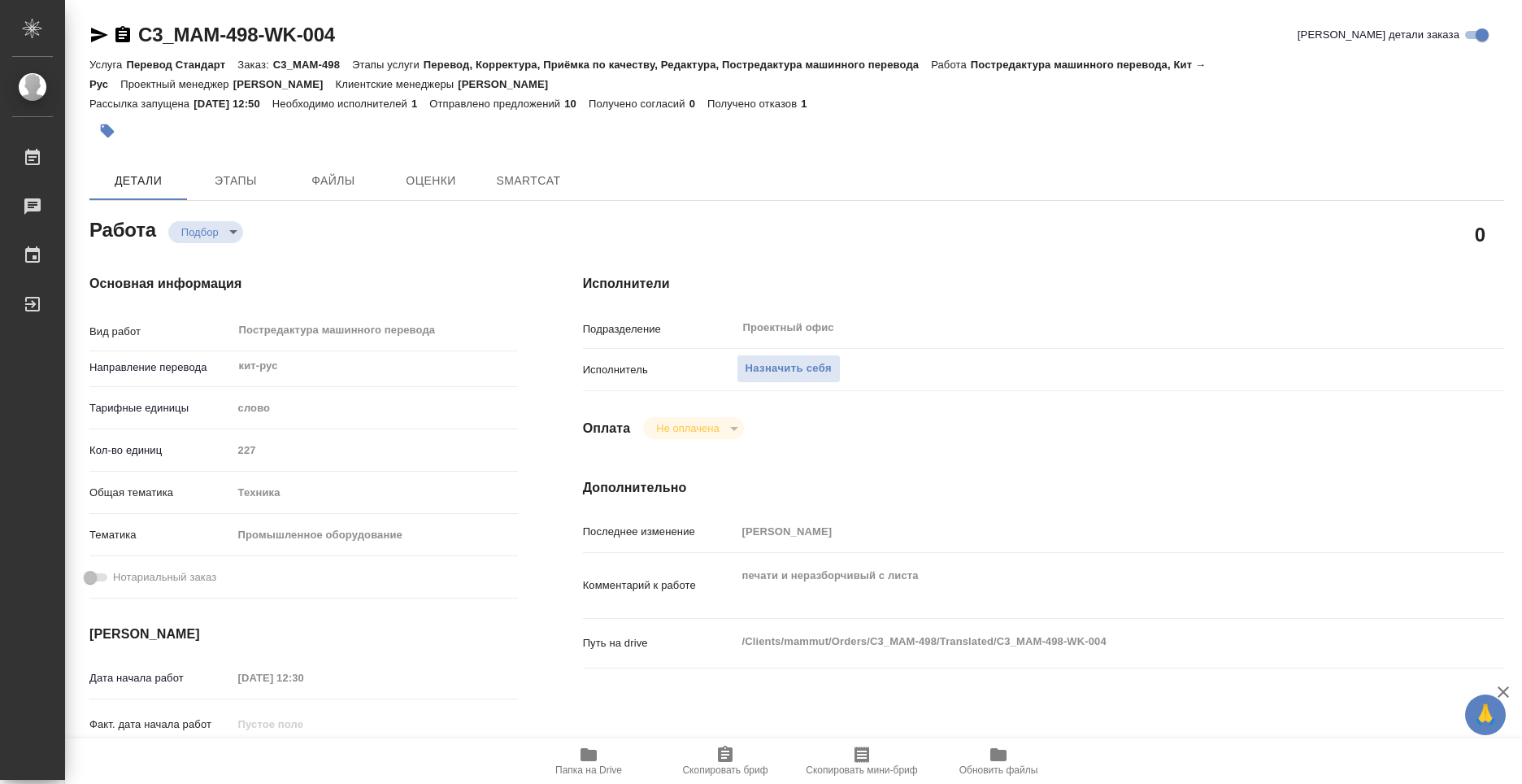
type textarea "x"
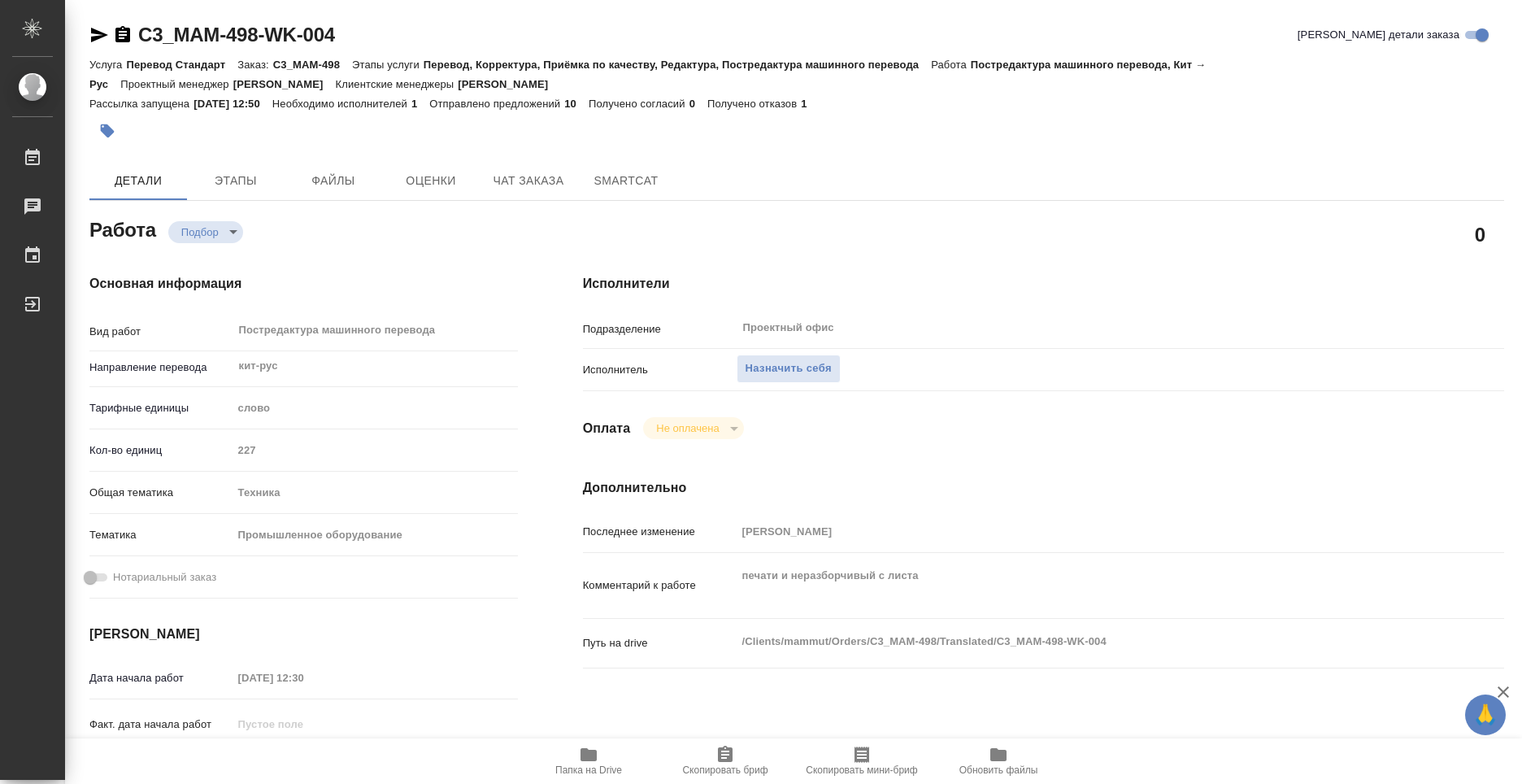
type textarea "x"
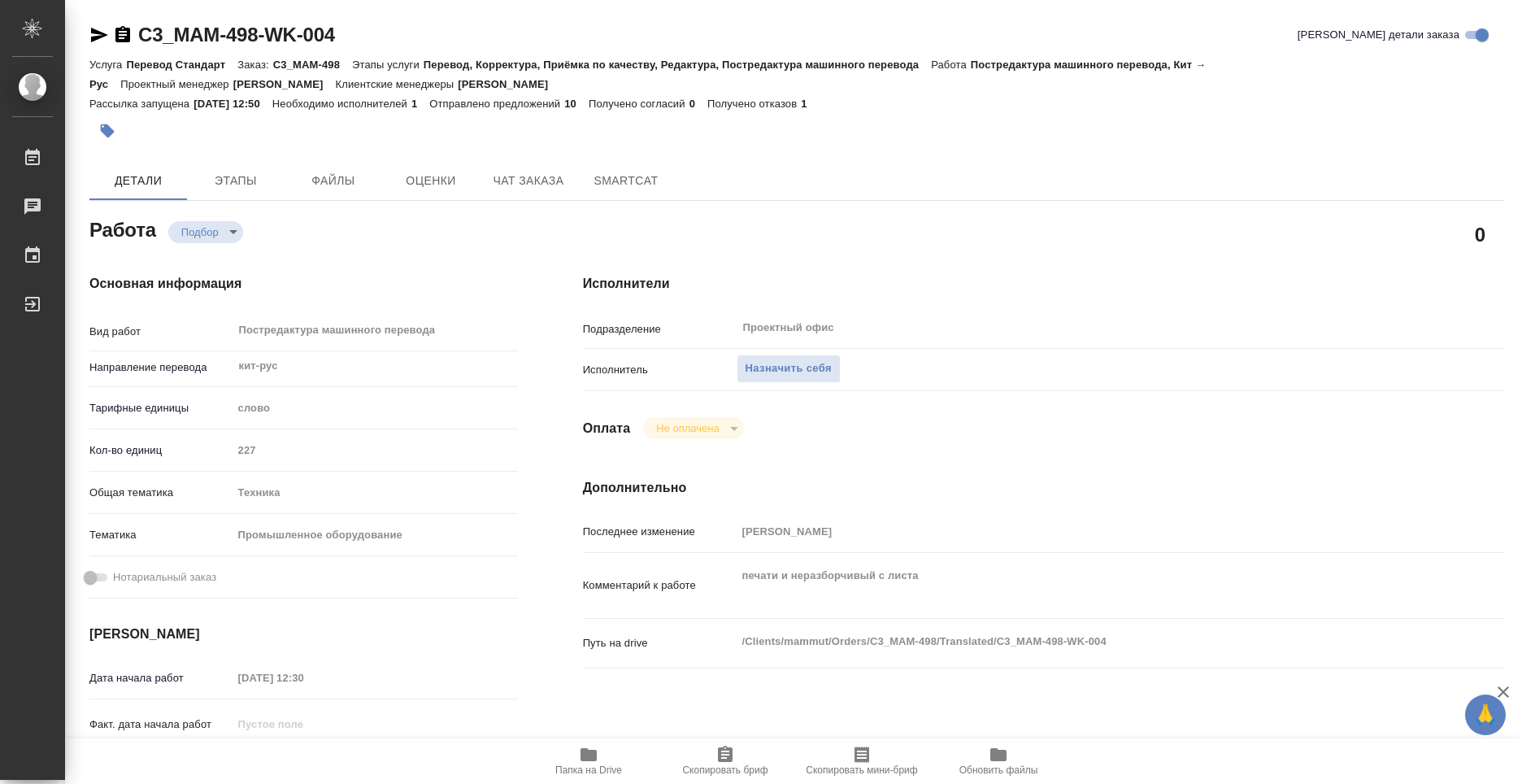
type textarea "x"
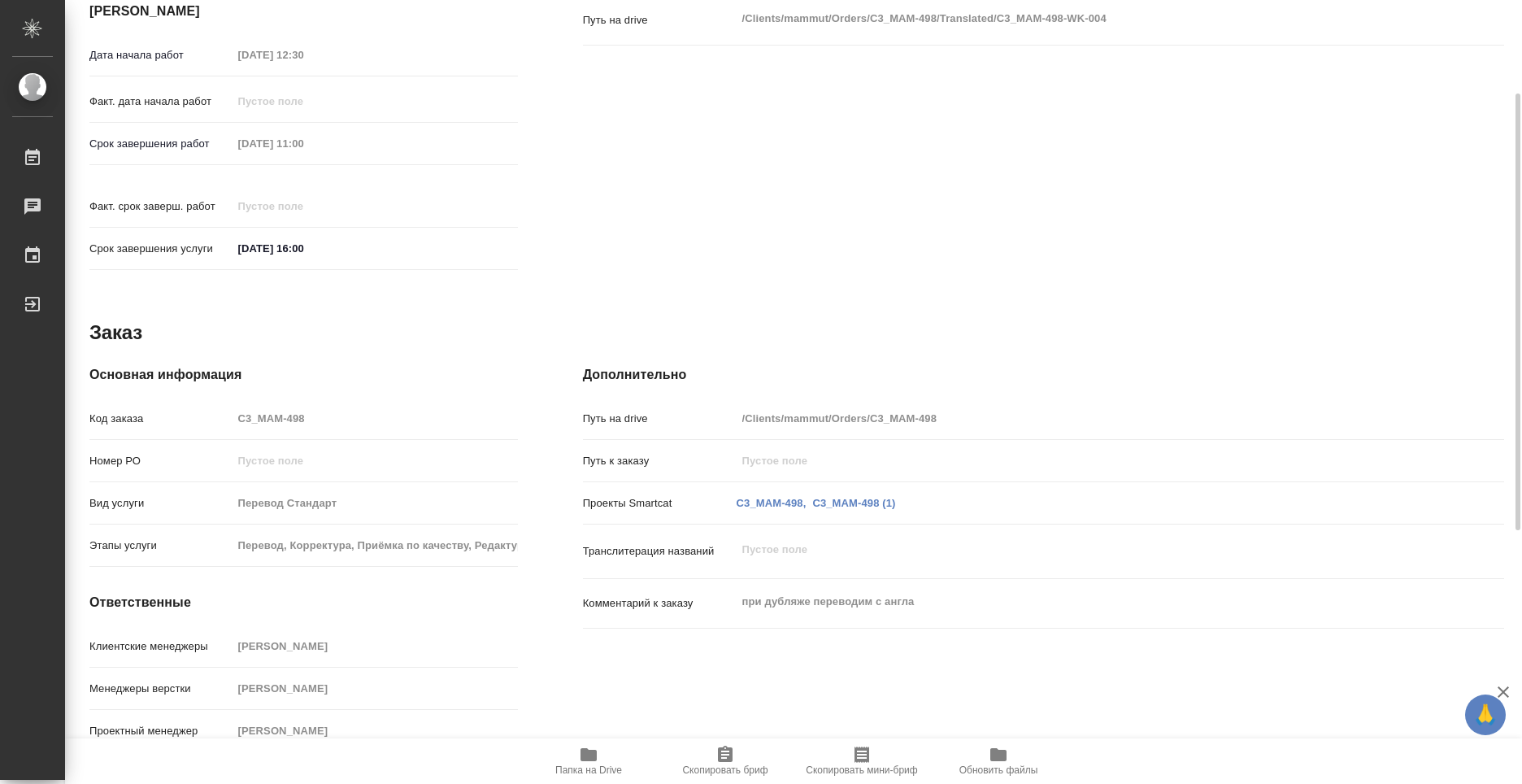
scroll to position [378, 0]
